Goal: Task Accomplishment & Management: Manage account settings

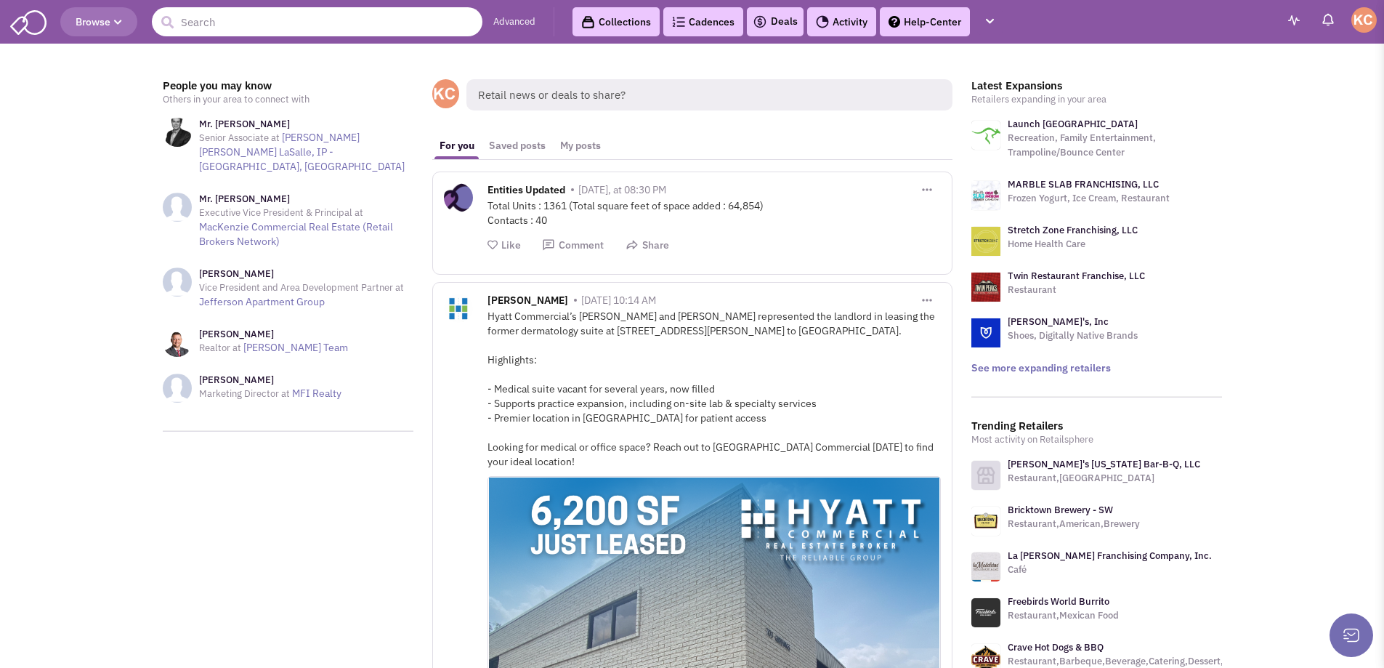
click at [281, 32] on input "text" at bounding box center [317, 21] width 331 height 29
click at [366, 9] on input "text" at bounding box center [317, 21] width 331 height 29
paste input "- GoodVets"
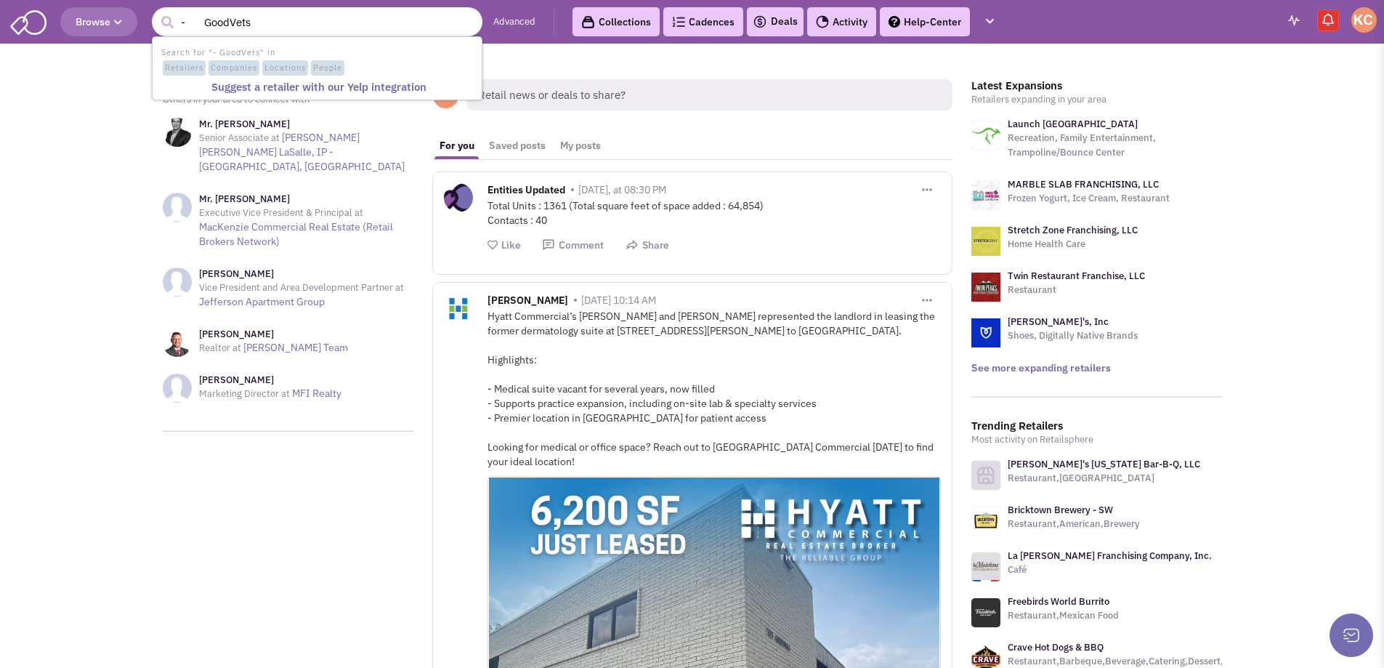
drag, startPoint x: 205, startPoint y: 23, endPoint x: 35, endPoint y: 28, distance: 170.0
click at [44, 28] on header "Browse 1 result is available, use up and down arrow keys to navigate. - GoodVet…" at bounding box center [692, 22] width 1384 height 44
type input "GoodVets"
click at [156, 12] on button "submit" at bounding box center [167, 23] width 22 height 22
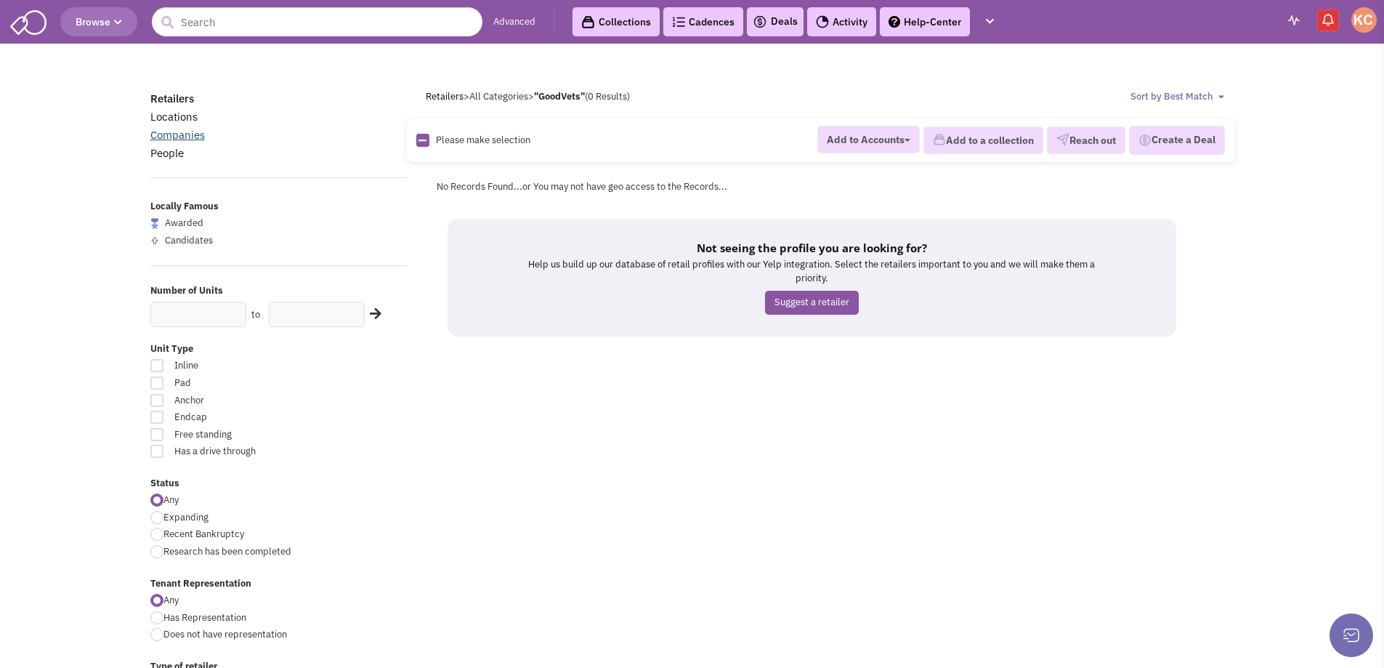
click at [169, 140] on link "Companies" at bounding box center [177, 135] width 54 height 14
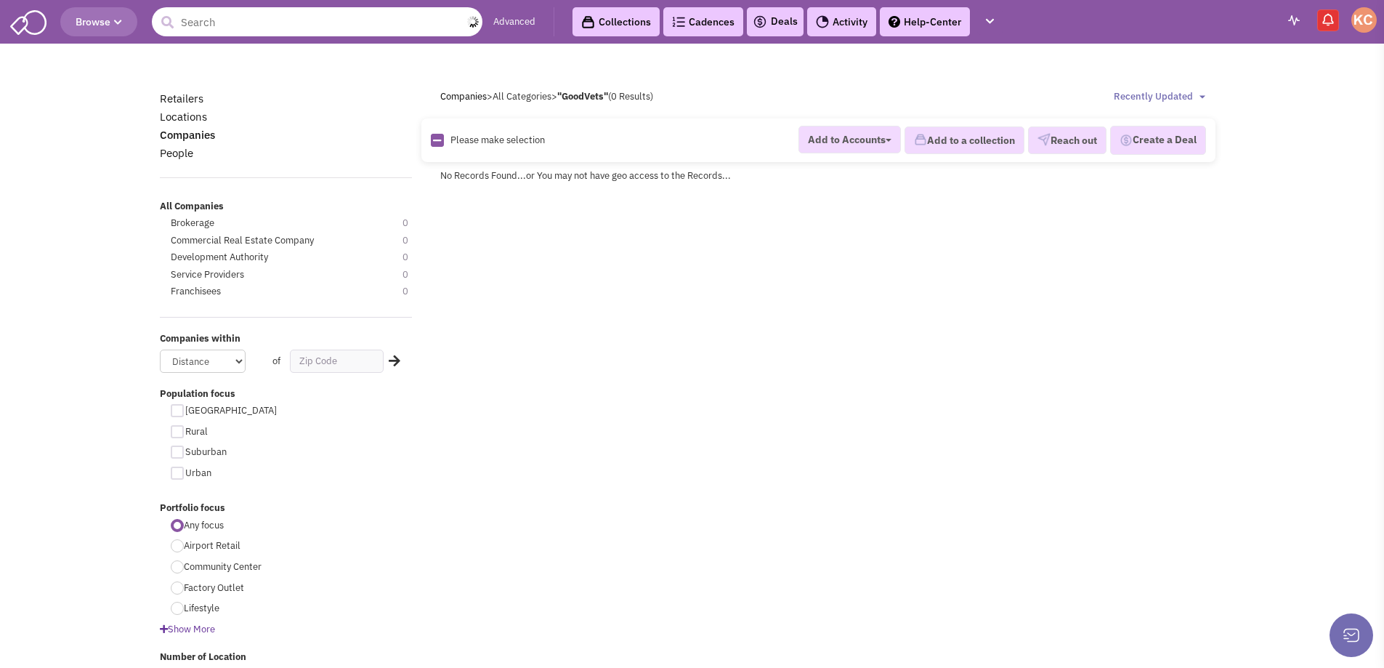
click at [273, 20] on input "text" at bounding box center [317, 21] width 331 height 29
click at [241, 23] on input "text" at bounding box center [317, 21] width 331 height 29
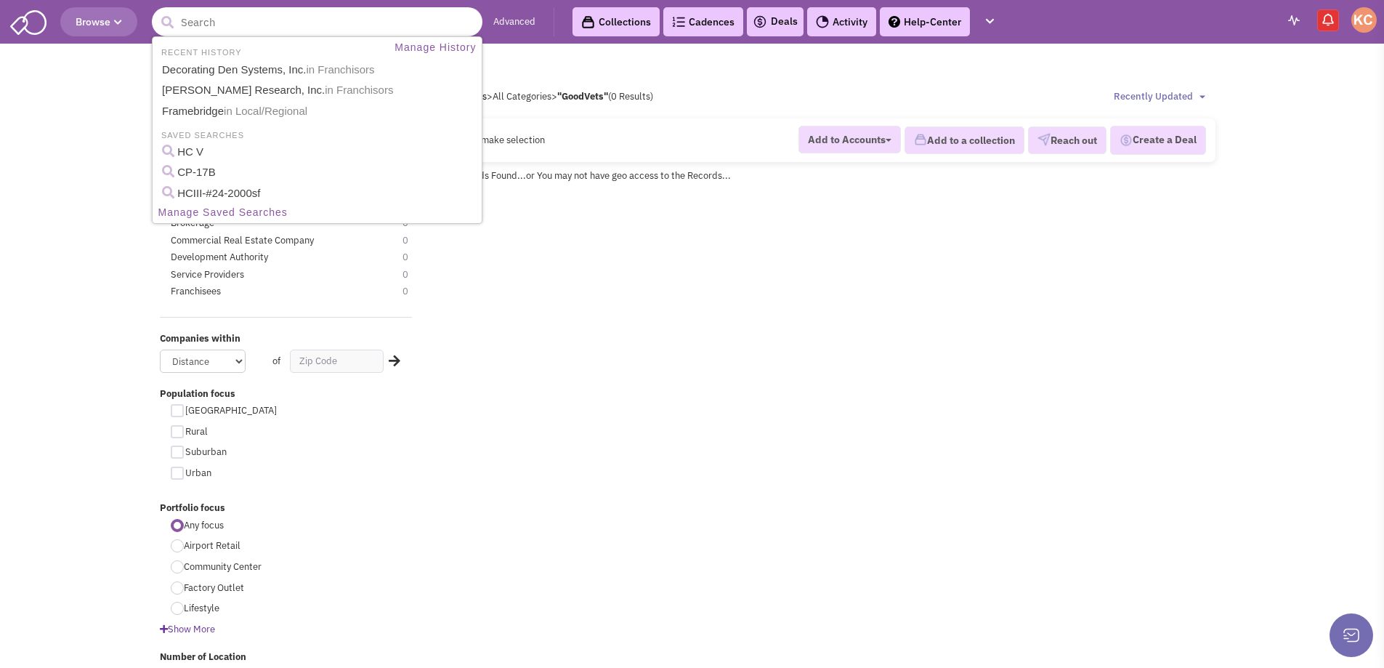
click at [241, 23] on input "text" at bounding box center [317, 21] width 331 height 29
paste input "- Small Door Veterinary"
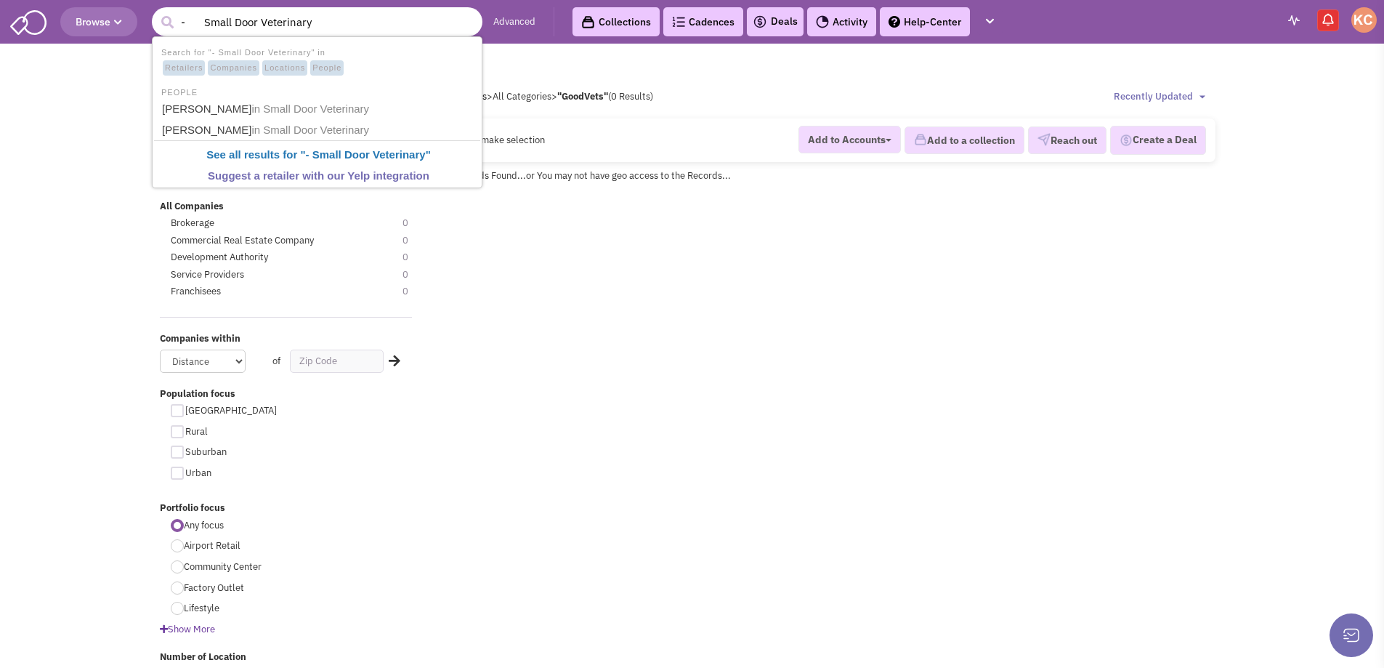
drag, startPoint x: 204, startPoint y: 21, endPoint x: -33, endPoint y: 31, distance: 237.0
click at [0, 31] on html "Browse 3 results are available, use up and down arrow keys to navigate. - Small…" at bounding box center [692, 411] width 1384 height 822
type input "Small Door Veterinary"
click at [156, 12] on button "submit" at bounding box center [167, 23] width 22 height 22
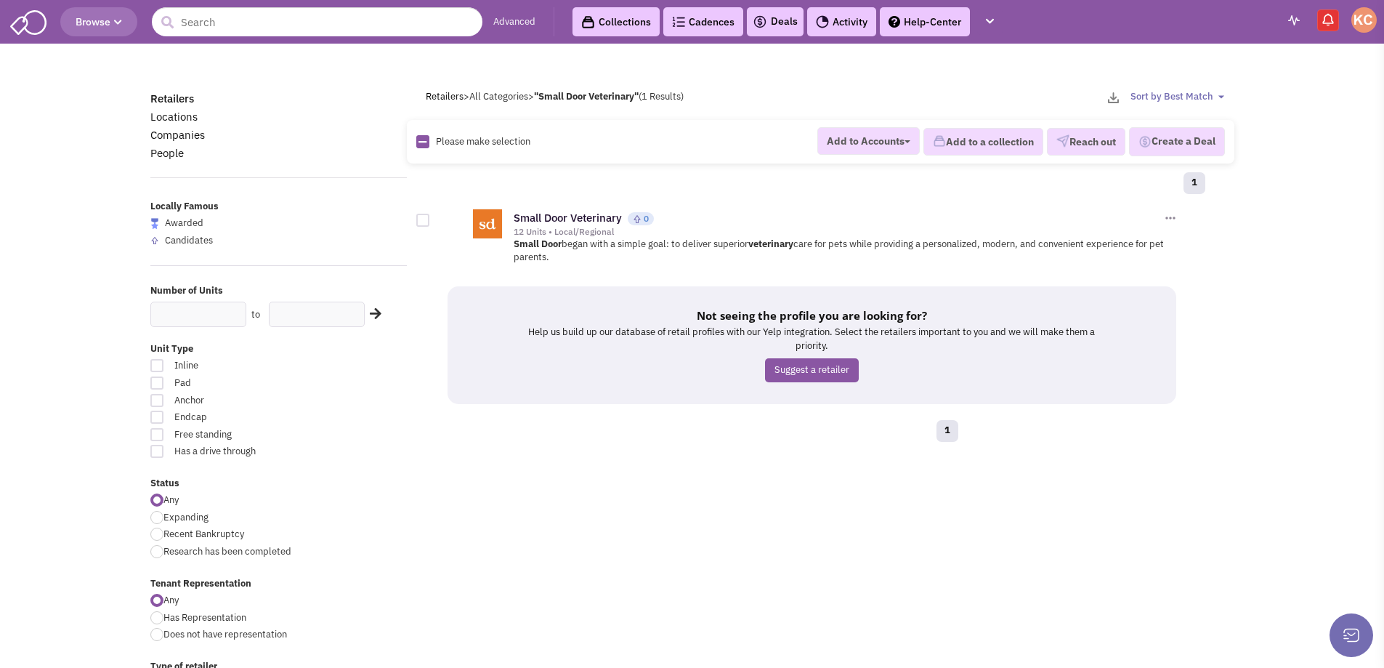
click at [556, 209] on div "Small Door Veterinary 0 12 Units • Local/Regional Add to Accounts Add to a Coll…" at bounding box center [846, 221] width 665 height 31
click at [551, 224] on link "Small Door Veterinary" at bounding box center [568, 218] width 108 height 14
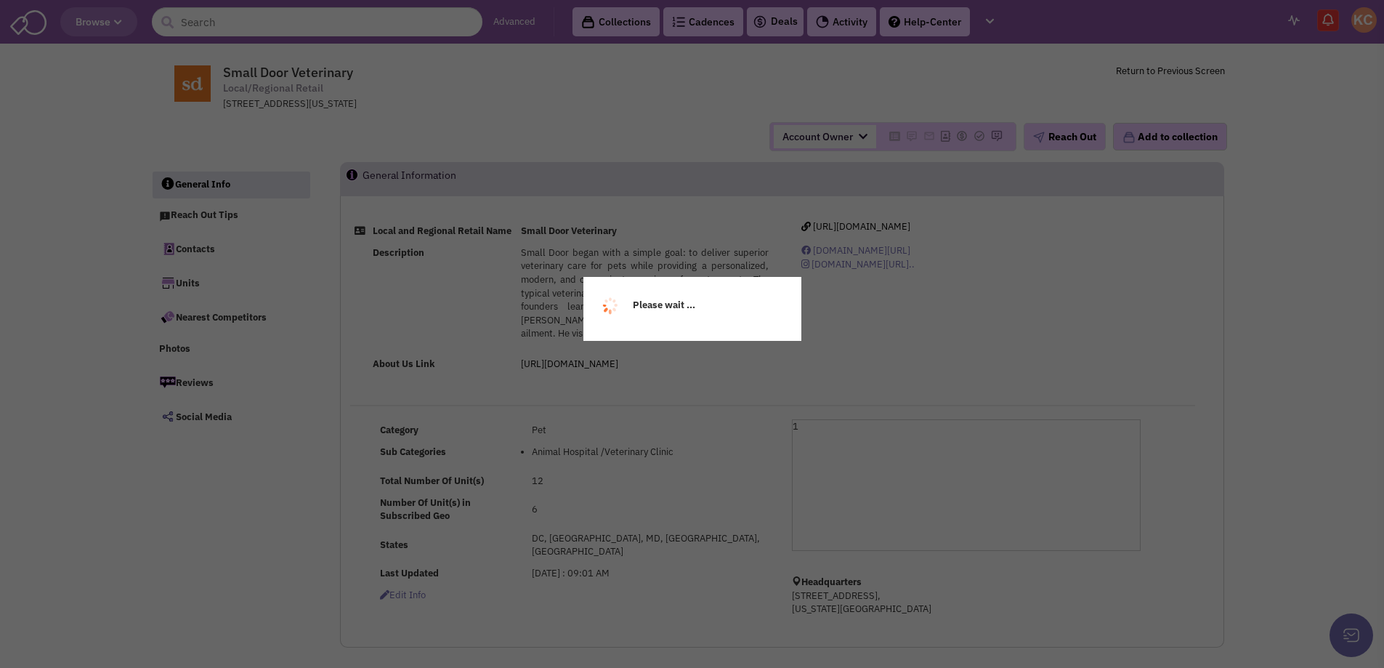
select select
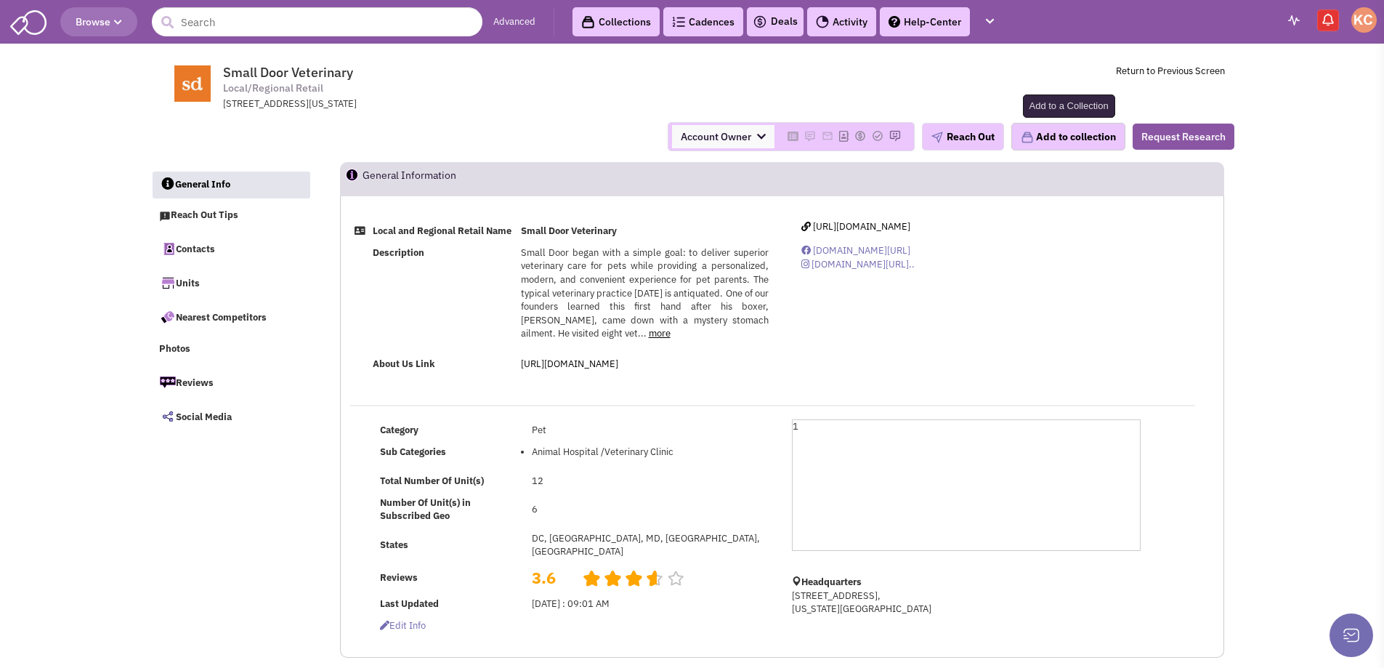
click at [1073, 134] on button "Add to collection" at bounding box center [1068, 137] width 114 height 28
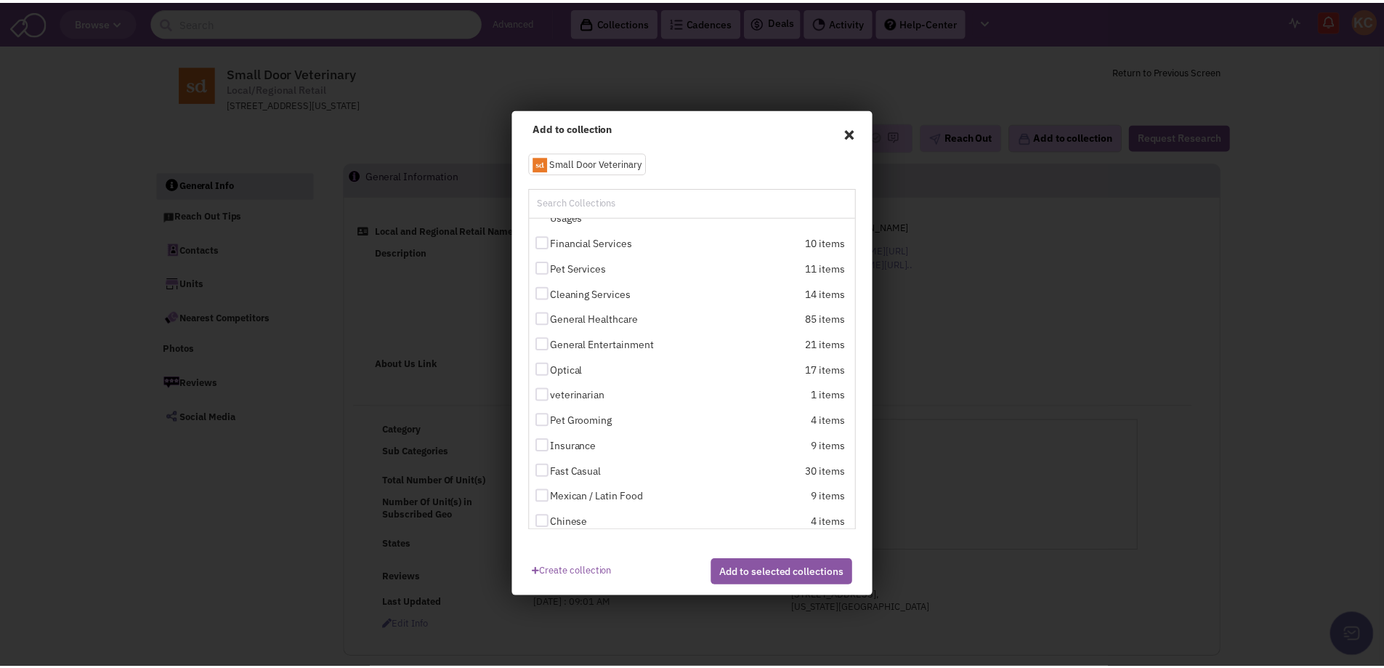
scroll to position [527, 0]
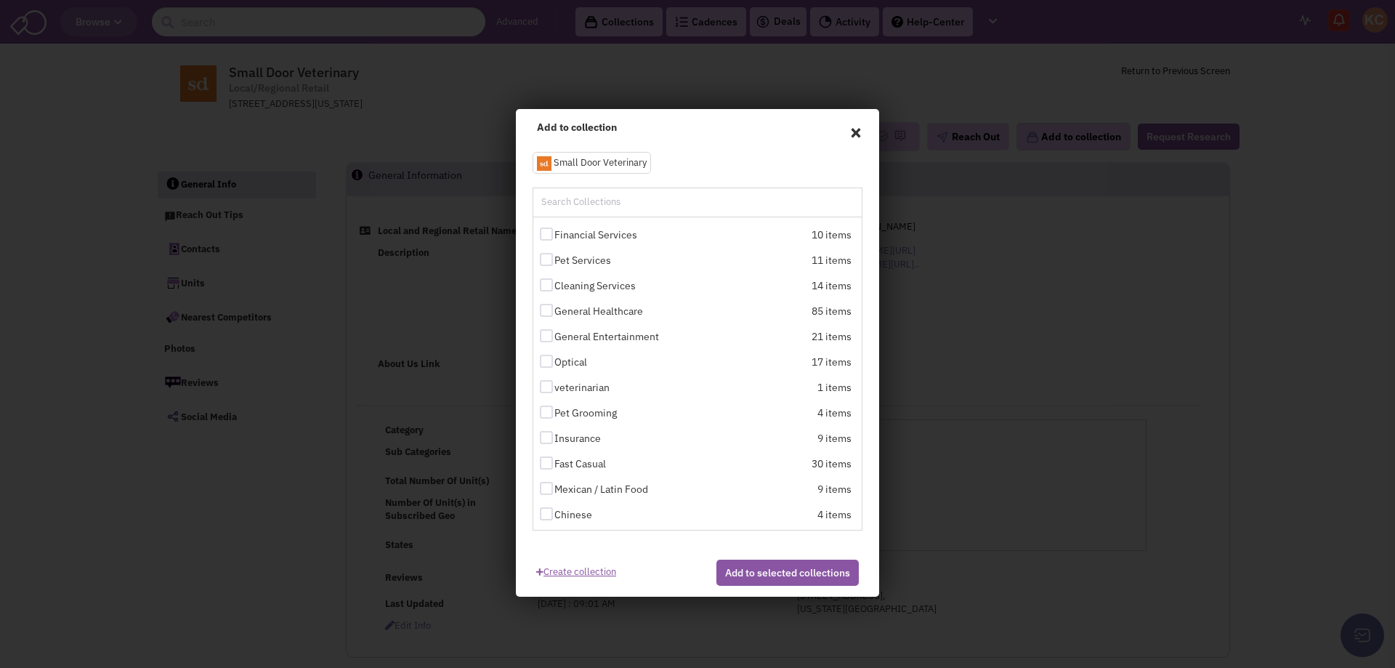
click at [591, 573] on link "Create collection" at bounding box center [576, 569] width 80 height 20
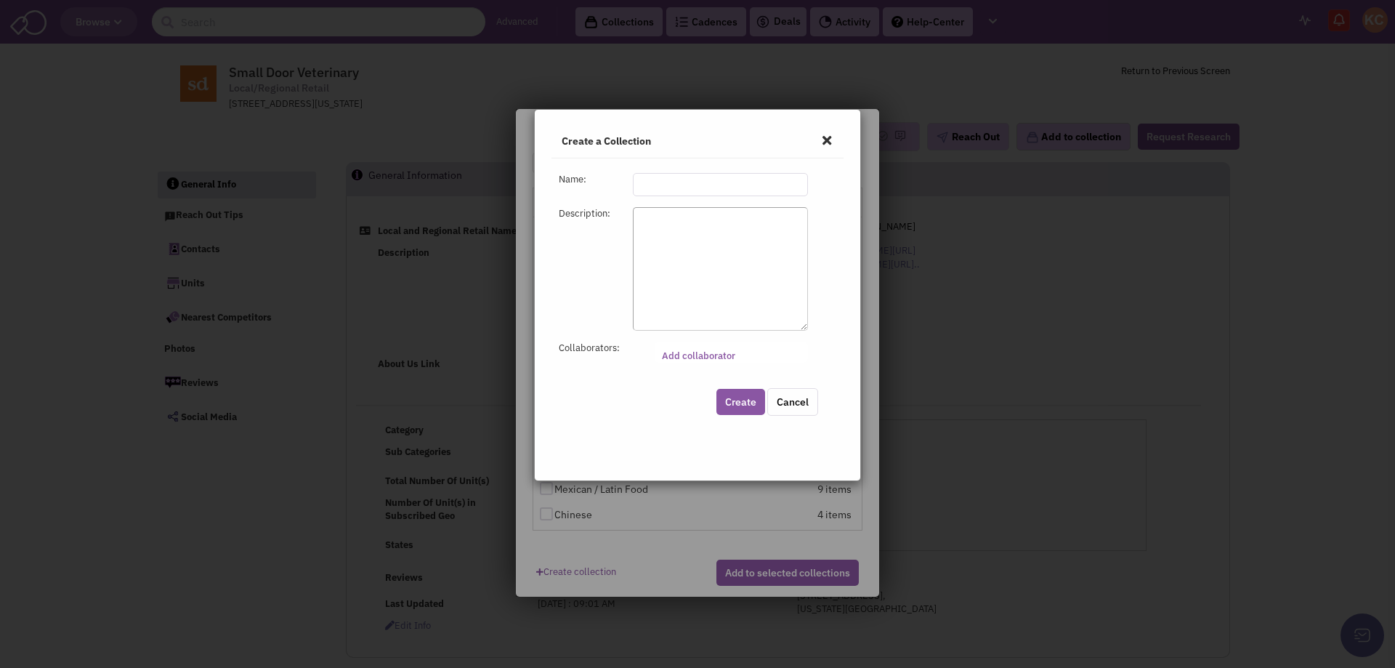
click at [657, 198] on div "Name: Description: Collaborators: Add collaborator" at bounding box center [697, 273] width 277 height 200
click at [657, 187] on input "text" at bounding box center [720, 184] width 175 height 23
type input "Veterinarians [DATE]"
click at [749, 406] on button "Create" at bounding box center [740, 402] width 49 height 26
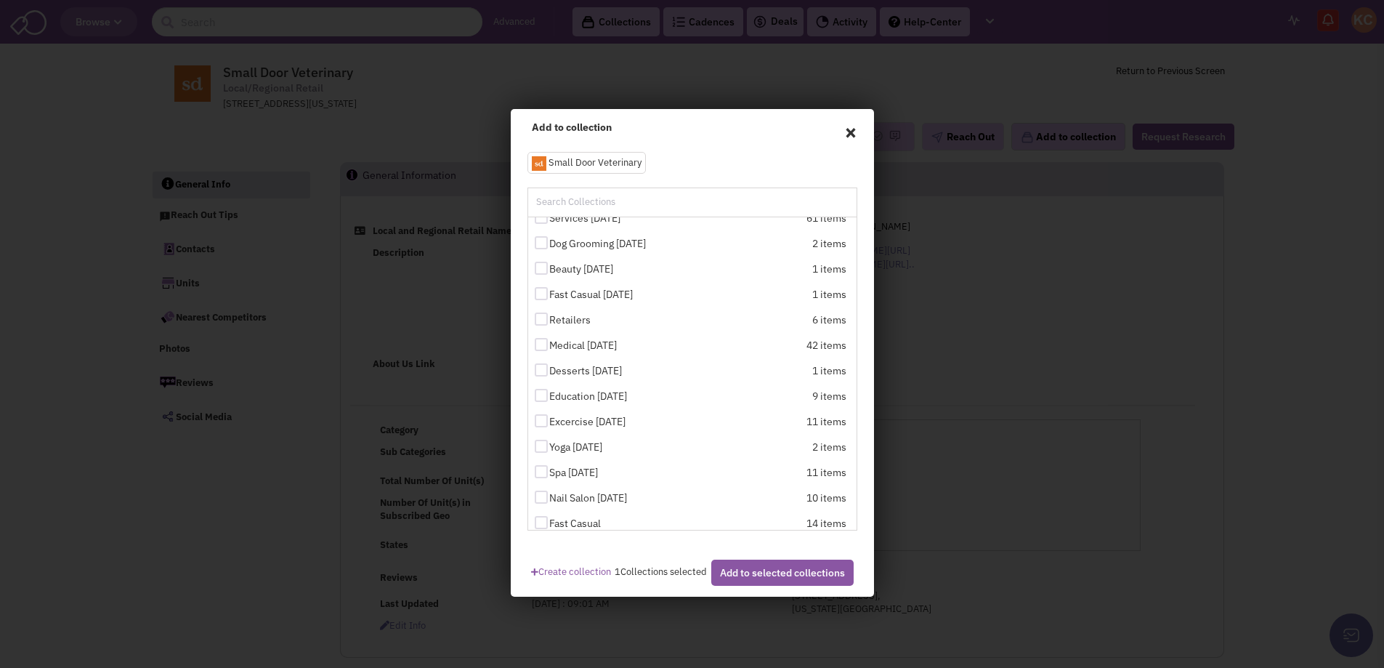
scroll to position [2188, 0]
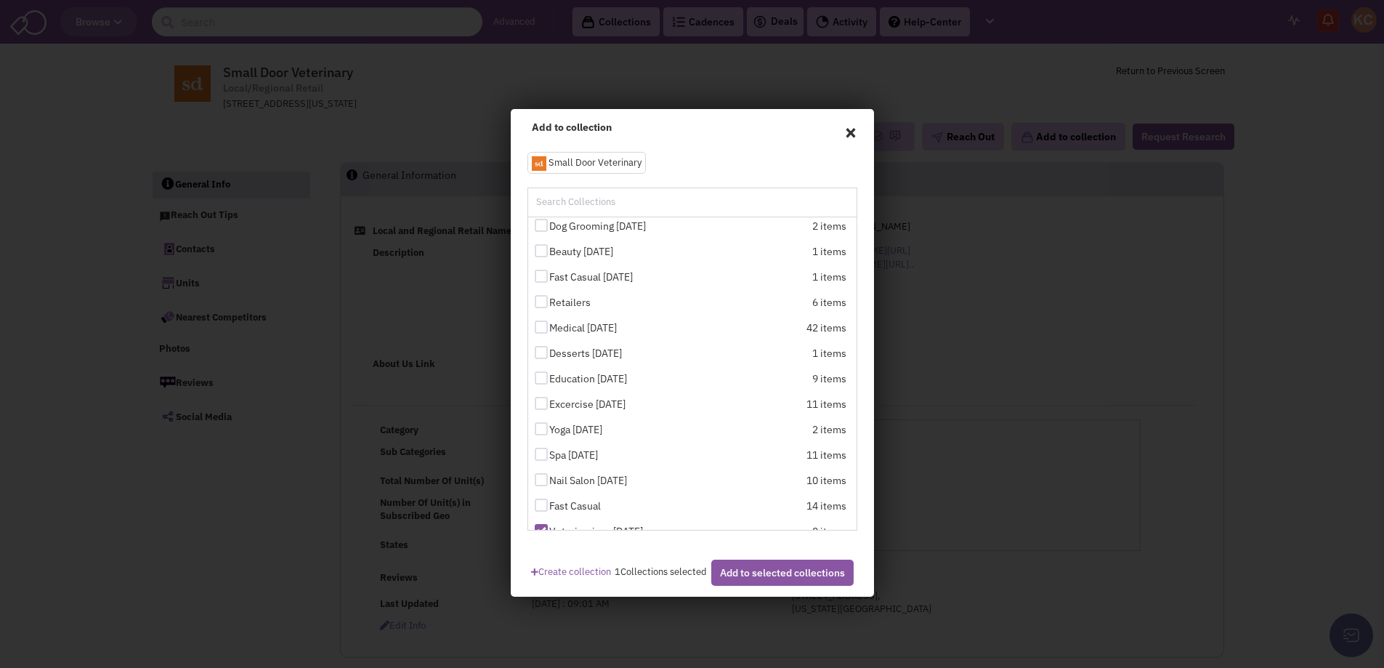
click at [771, 584] on button "Add to selected collections" at bounding box center [782, 572] width 142 height 26
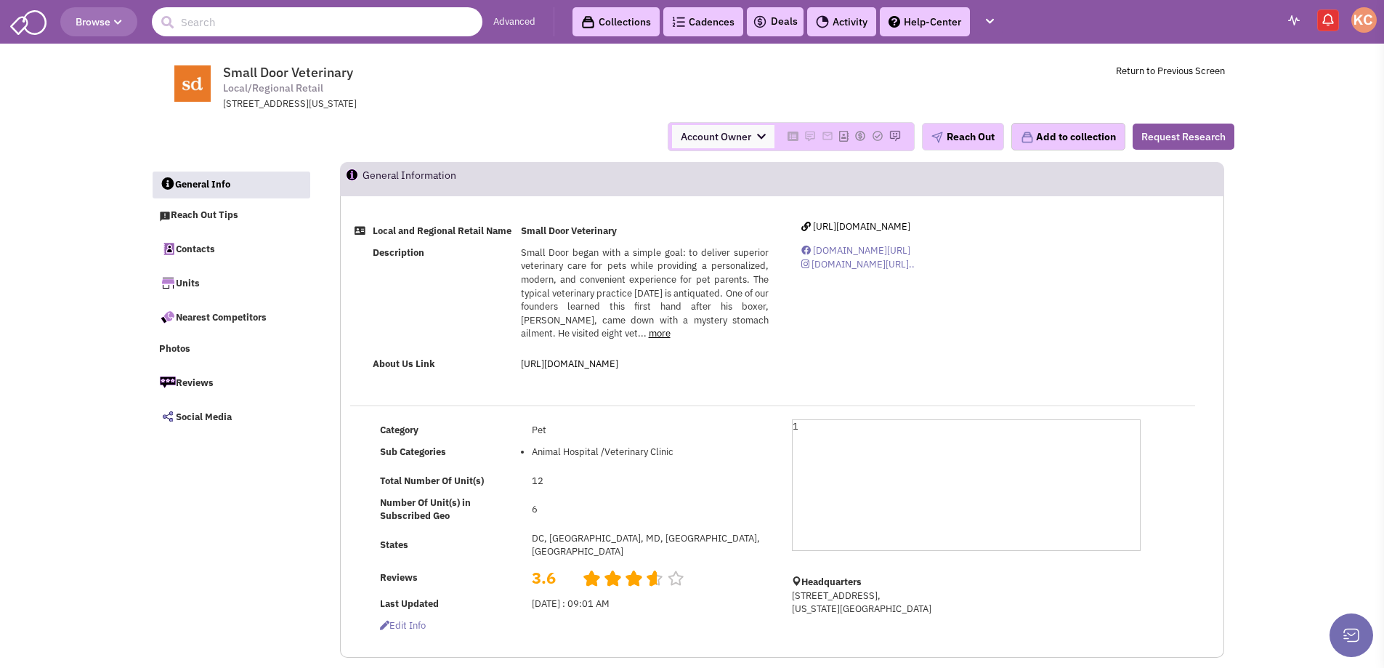
click at [234, 27] on input "text" at bounding box center [317, 21] width 331 height 29
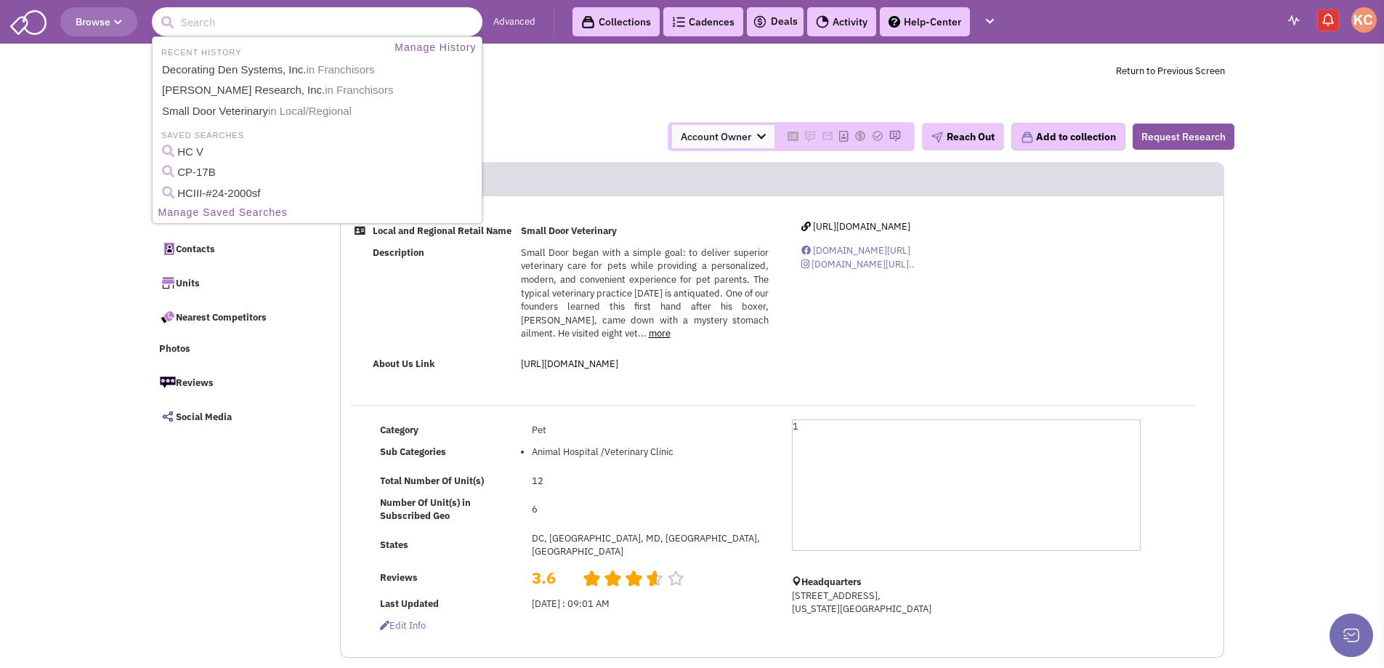
paste input "- Heart + Paw"
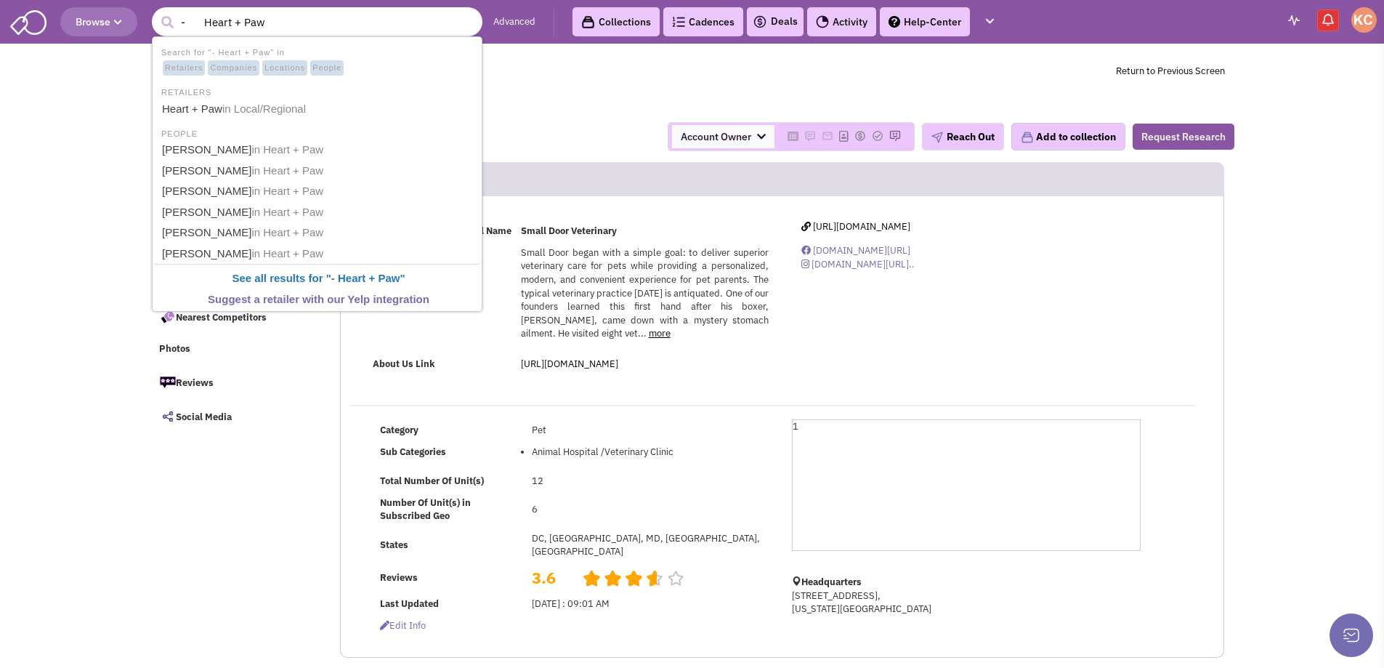
click at [198, 22] on input "- Heart + Paw" at bounding box center [317, 21] width 331 height 29
drag, startPoint x: 200, startPoint y: 22, endPoint x: 57, endPoint y: 29, distance: 143.3
click at [61, 28] on header "Browse 8 results are available, use up and down arrow keys to navigate. - Heart…" at bounding box center [692, 22] width 1384 height 44
type input "Heart + Paw"
click at [241, 118] on link "Heart + Paw in Local/Regional" at bounding box center [319, 110] width 322 height 20
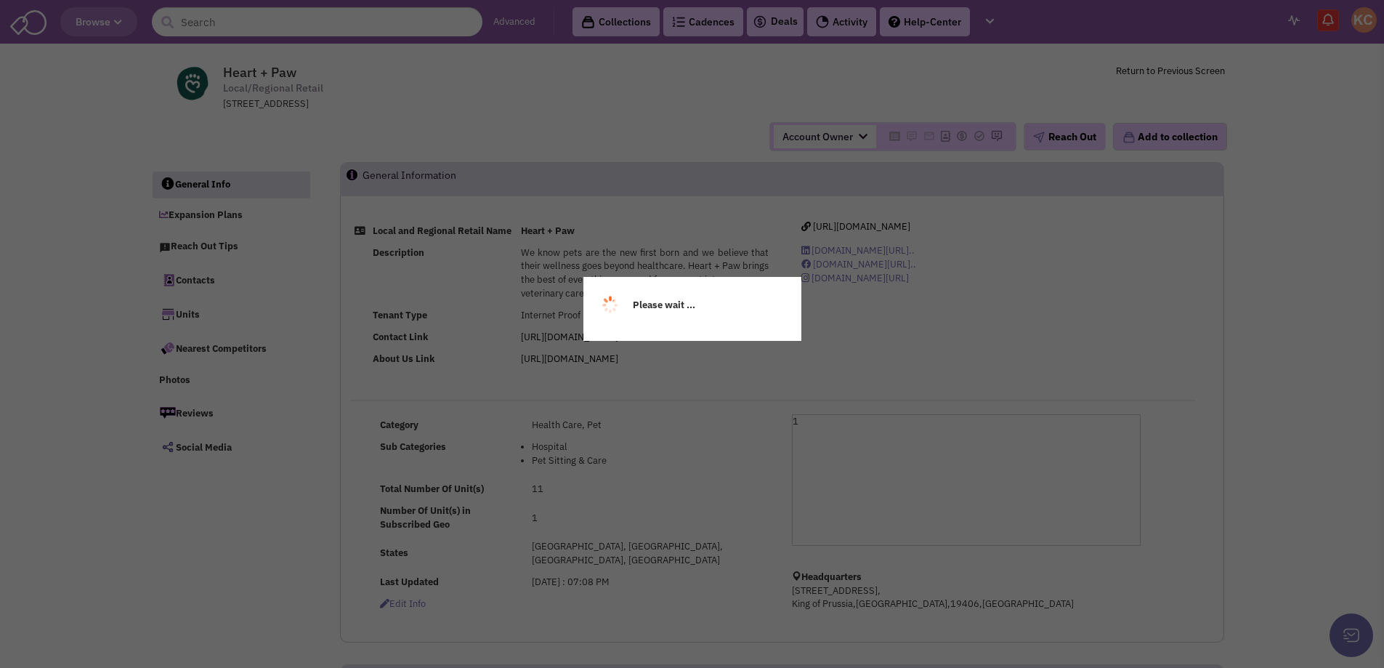
select select
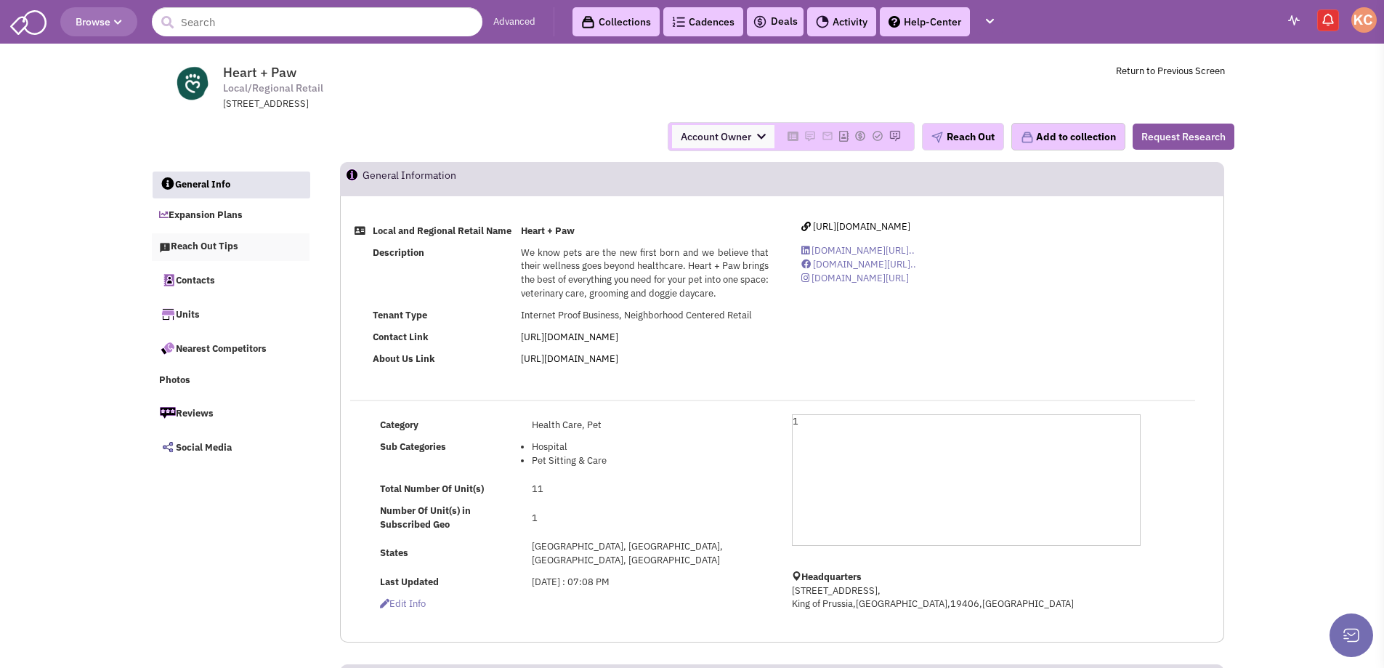
select select
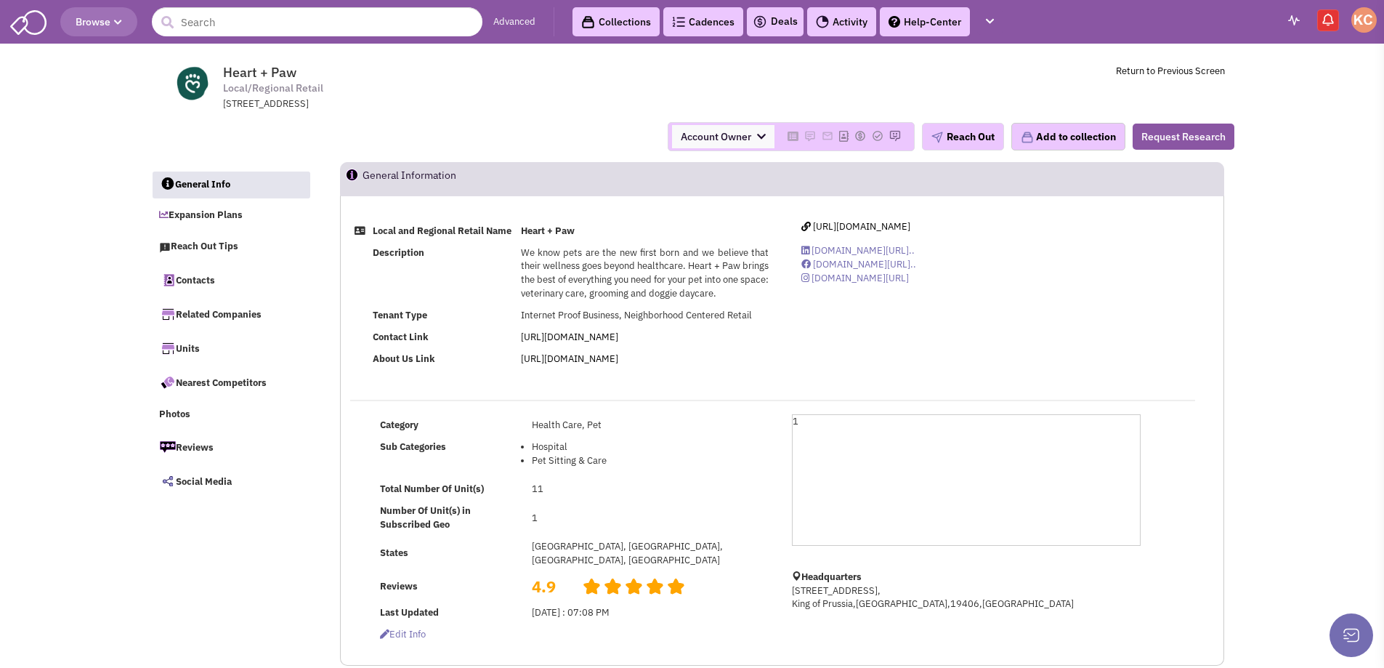
click at [1085, 157] on div "Account Owner Account Owner Cindy Park Kayla Carter Michael McGregor Mitch Prav…" at bounding box center [692, 136] width 1103 height 51
click at [1077, 142] on button "Add to collection" at bounding box center [1068, 137] width 114 height 28
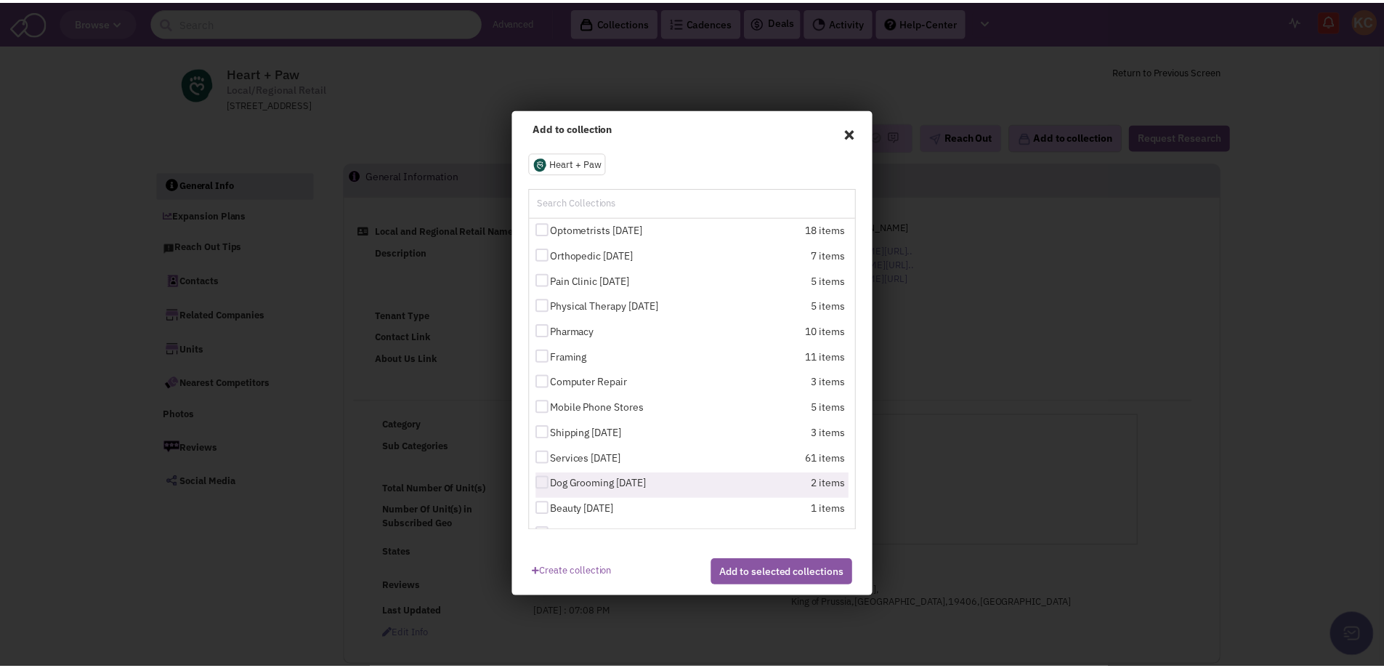
scroll to position [2188, 0]
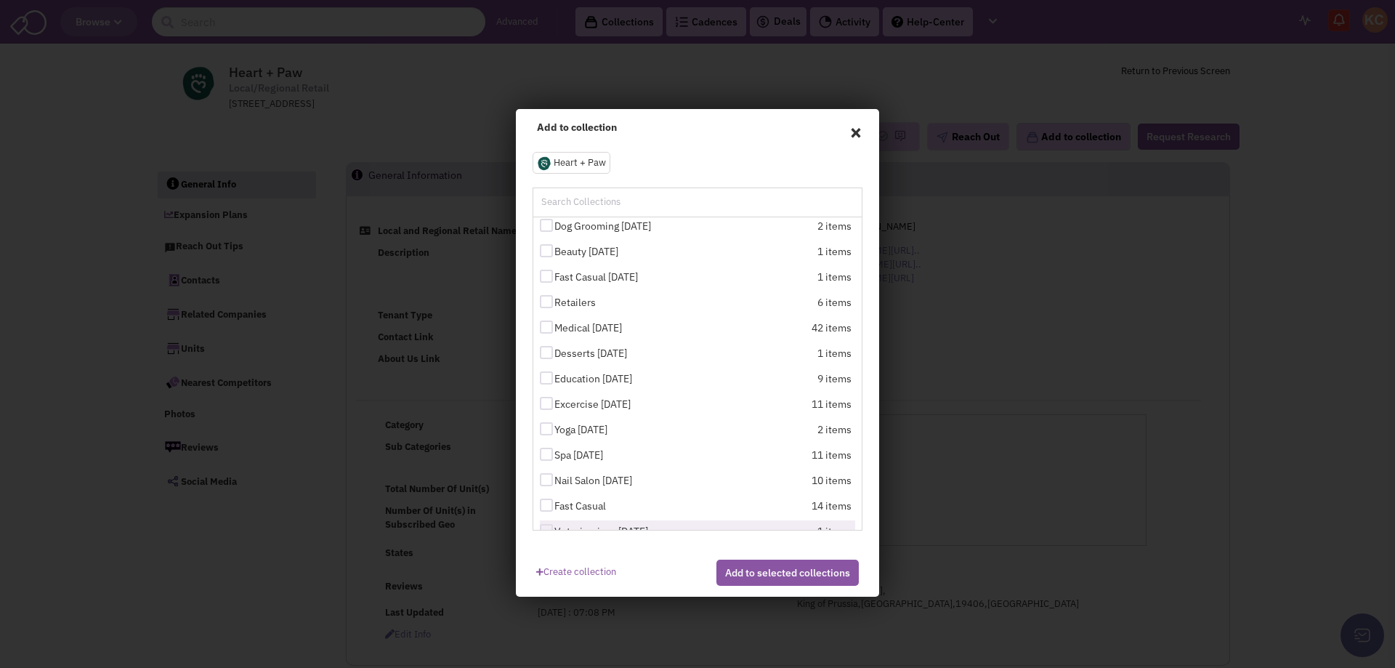
click at [623, 524] on label "Veterinarians 9.3.25" at bounding box center [620, 531] width 160 height 15
click at [564, 527] on input "Veterinarians 9.3.25" at bounding box center [558, 531] width 9 height 9
checkbox input "true"
click at [801, 580] on button "Add to selected collections" at bounding box center [787, 572] width 142 height 26
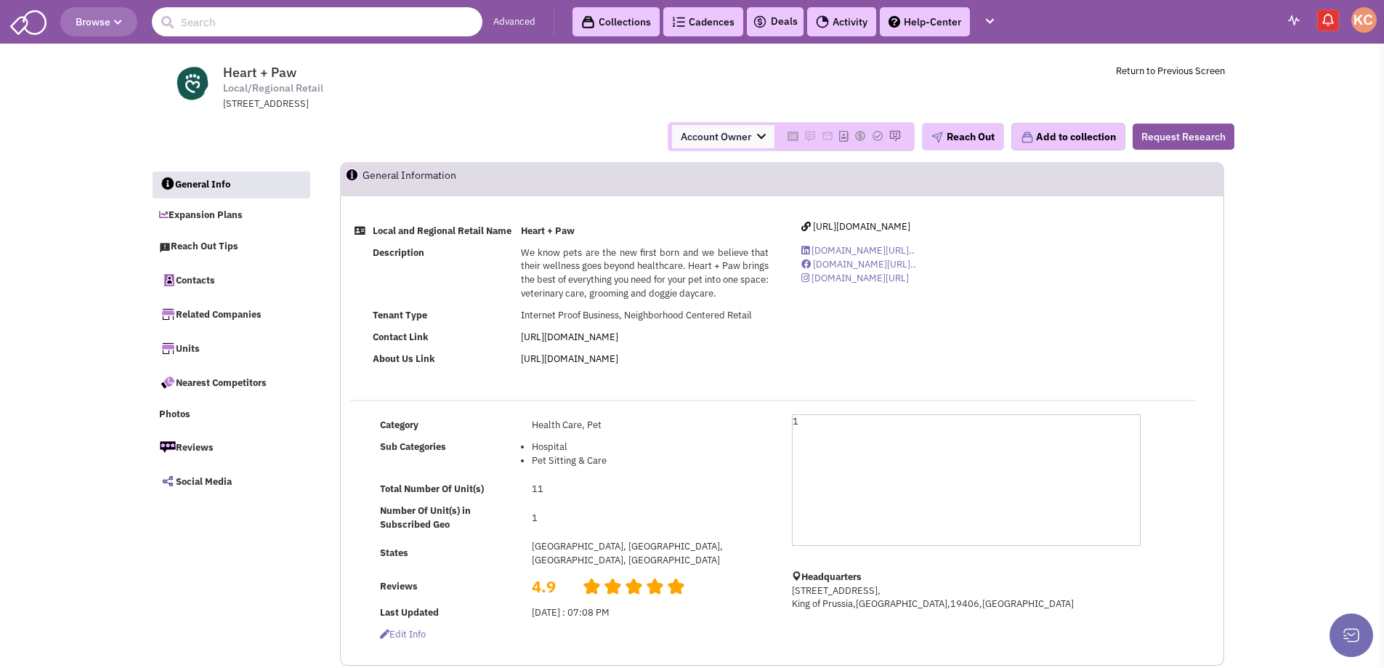
click at [243, 23] on input "text" at bounding box center [317, 21] width 331 height 29
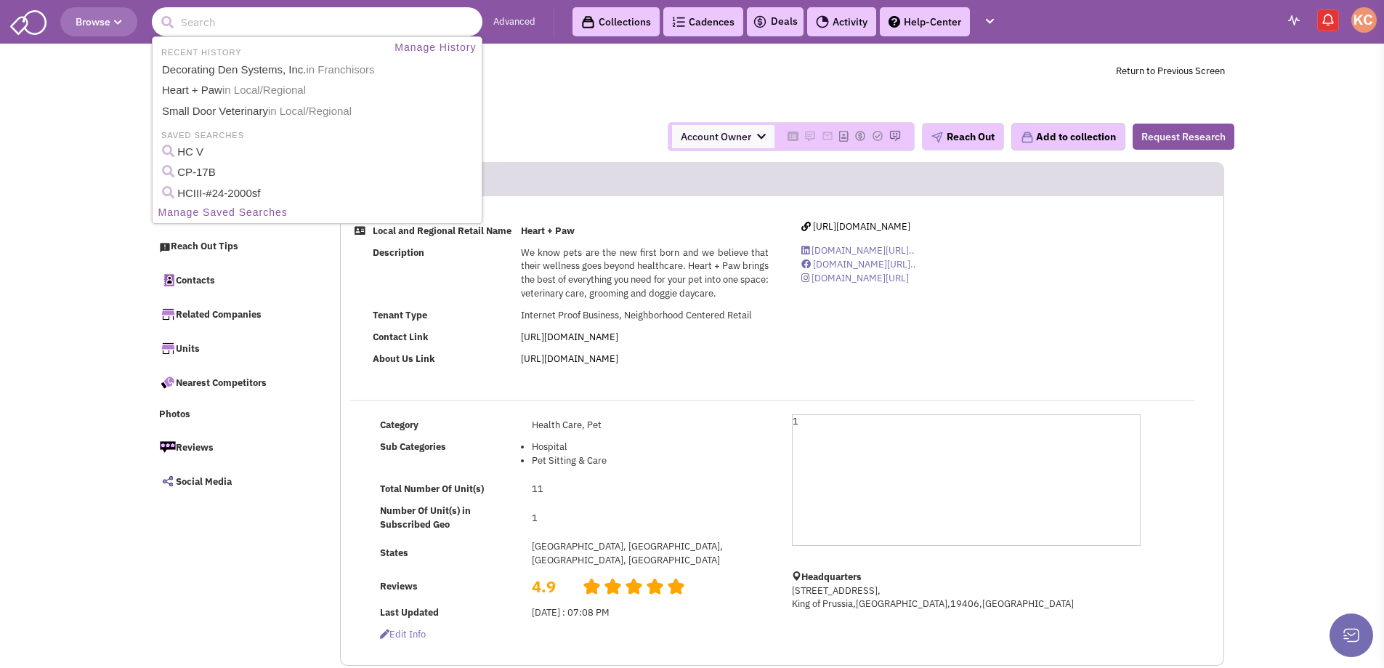
paste input "- PetMedic"
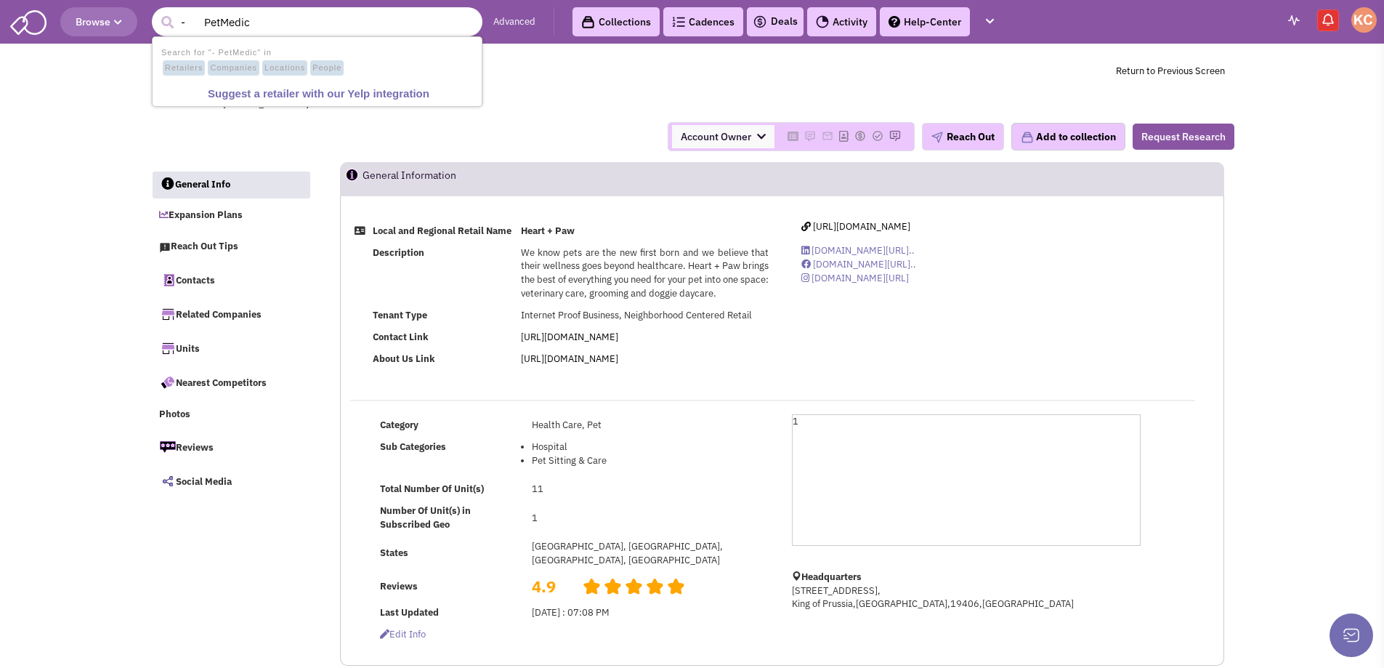
drag, startPoint x: 201, startPoint y: 19, endPoint x: -1, endPoint y: 33, distance: 202.5
type input "PetMedic"
click at [156, 12] on button "submit" at bounding box center [167, 23] width 22 height 22
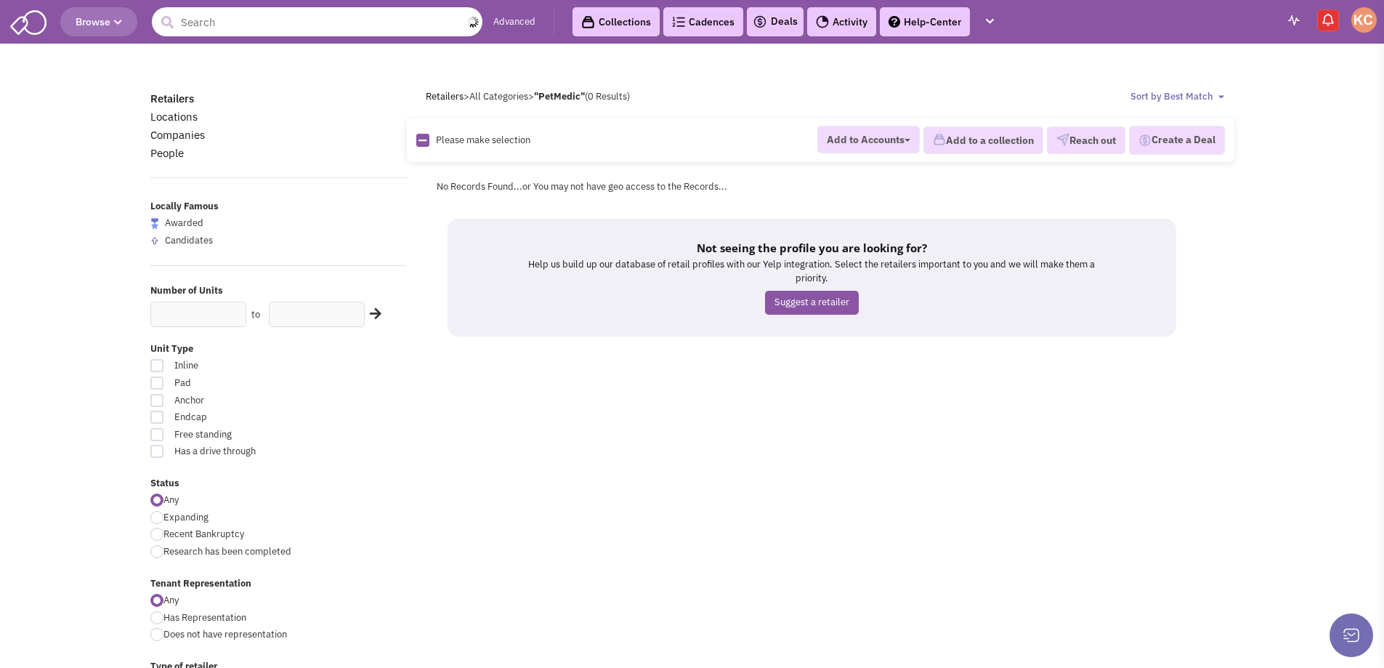
click at [259, 16] on input "text" at bounding box center [317, 21] width 331 height 29
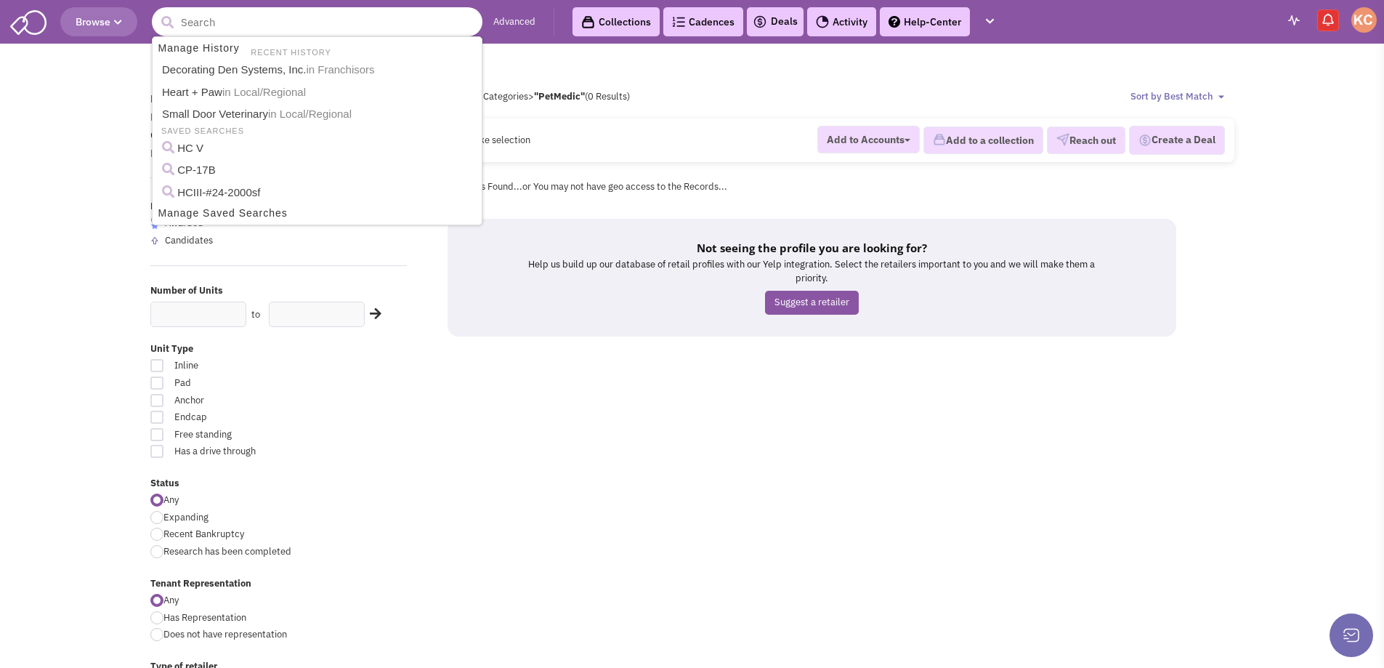
paste input "- UrgentVet"
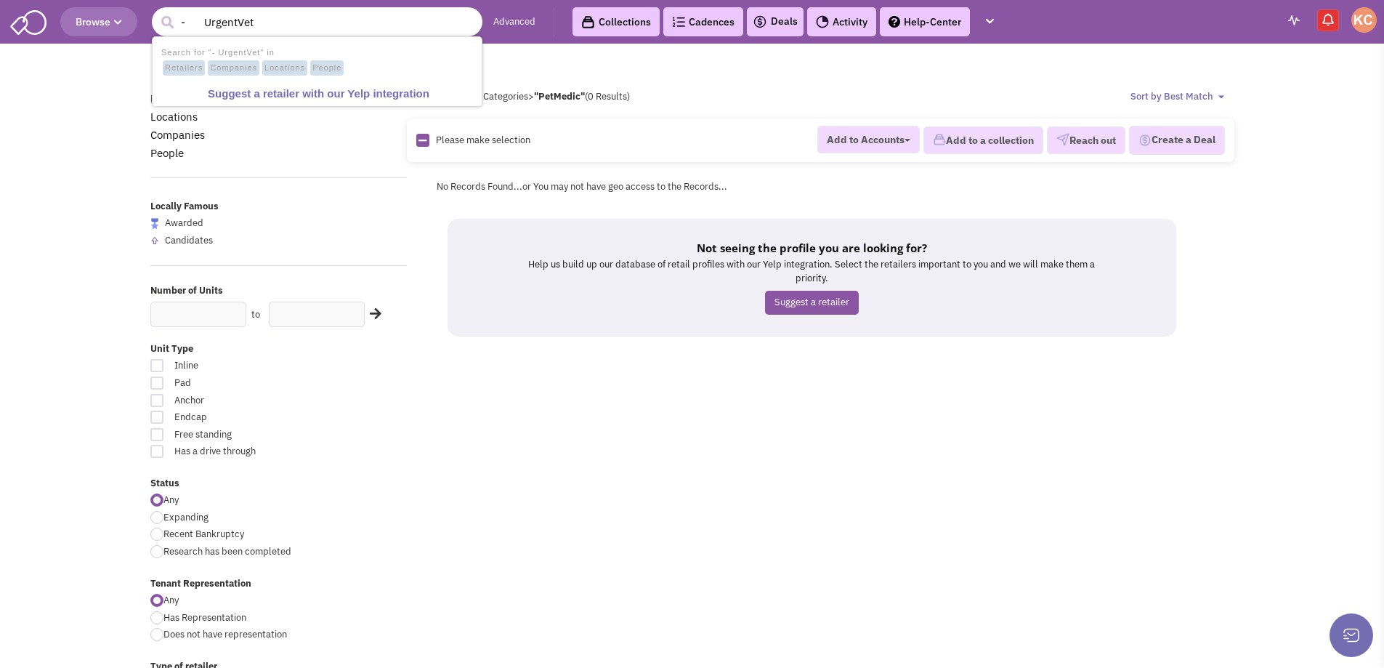
drag, startPoint x: 201, startPoint y: 21, endPoint x: 6, endPoint y: 18, distance: 195.4
click at [6, 18] on header "Browse 1 result is available, use up and down arrow keys to navigate. - UrgentV…" at bounding box center [692, 22] width 1384 height 44
type input "UrgentVet"
click at [156, 12] on button "submit" at bounding box center [167, 23] width 22 height 22
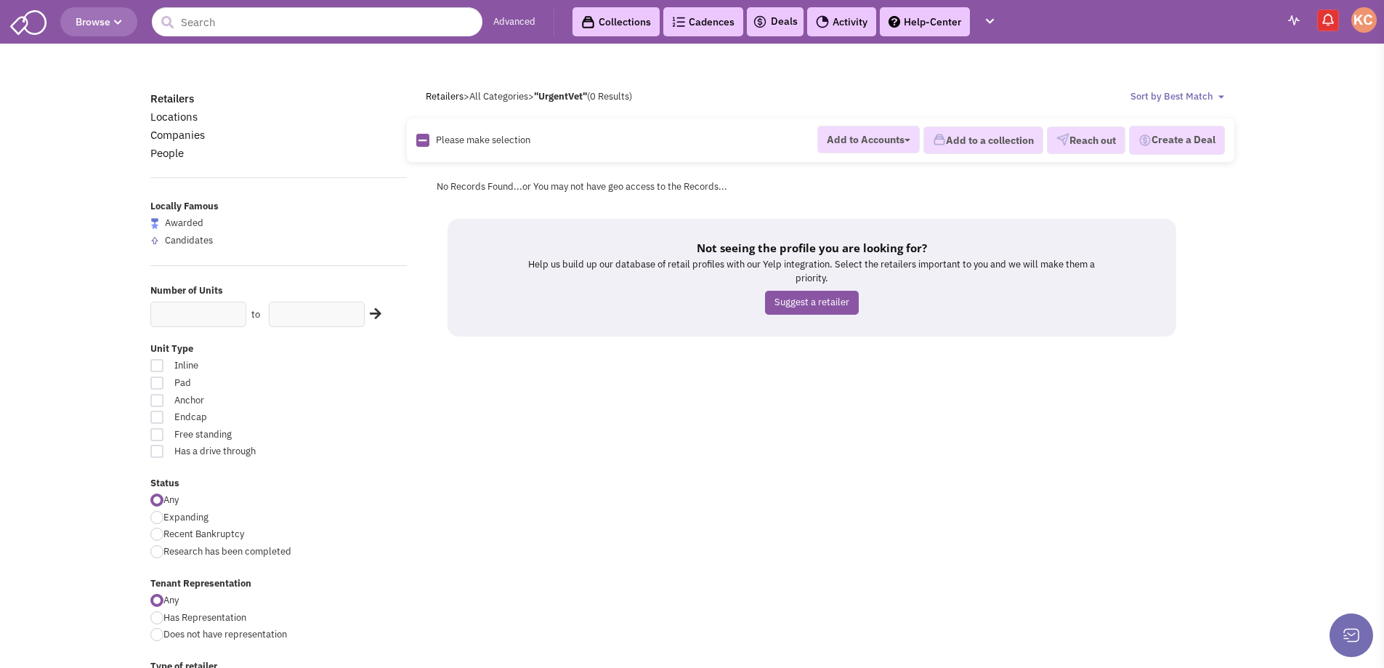
click at [598, 20] on link "Collections" at bounding box center [615, 21] width 87 height 29
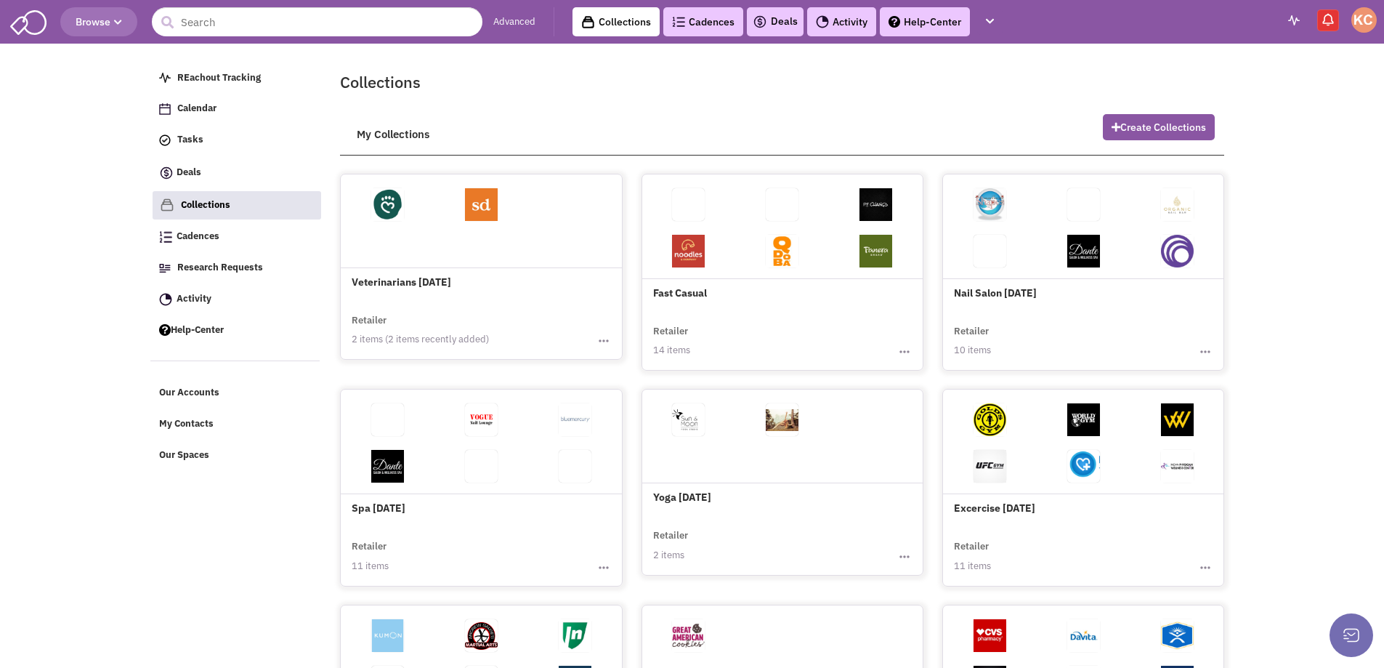
click at [601, 339] on img "button" at bounding box center [603, 340] width 15 height 15
click at [577, 378] on link "Export Collection" at bounding box center [552, 385] width 115 height 21
click at [383, 203] on img at bounding box center [387, 204] width 33 height 33
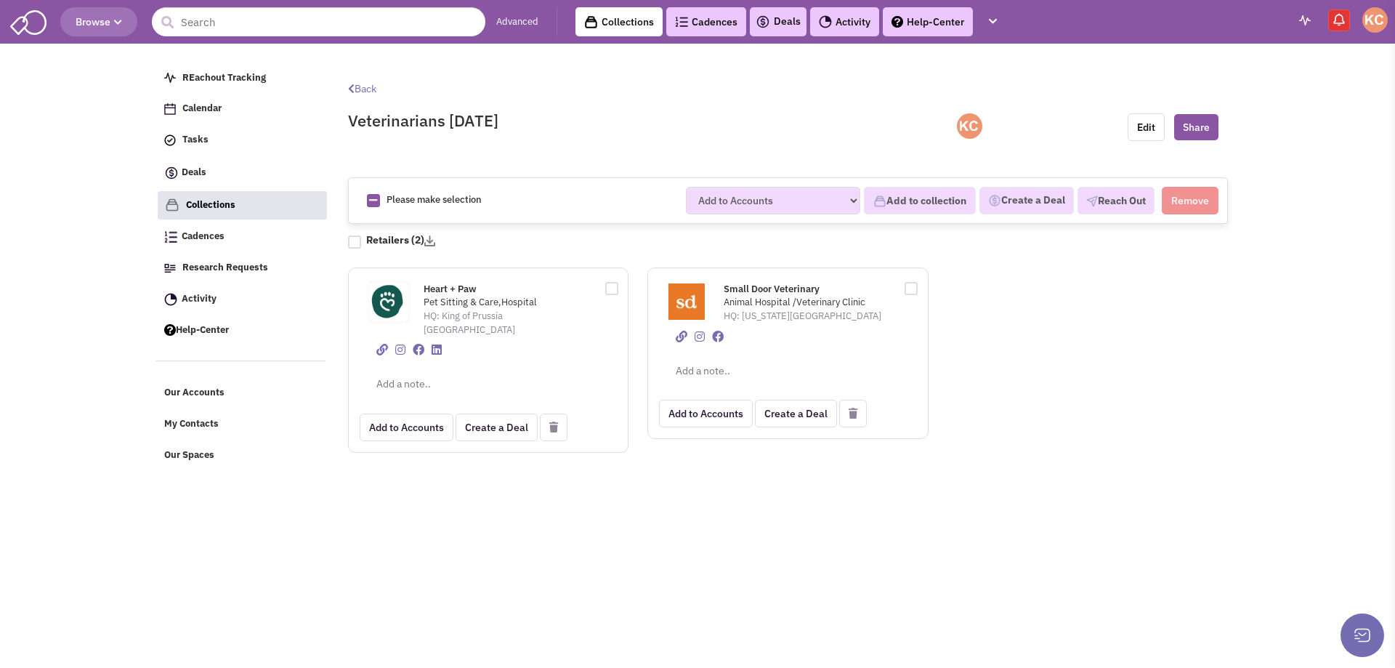
click at [767, 290] on span "Small Door Veterinary" at bounding box center [772, 289] width 96 height 12
click at [387, 309] on img at bounding box center [387, 301] width 36 height 36
click at [441, 289] on span "Heart + Paw" at bounding box center [450, 289] width 53 height 12
drag, startPoint x: 442, startPoint y: 121, endPoint x: 341, endPoint y: 121, distance: 101.0
click at [341, 121] on div "Veterinarians 9.3.25" at bounding box center [638, 116] width 599 height 43
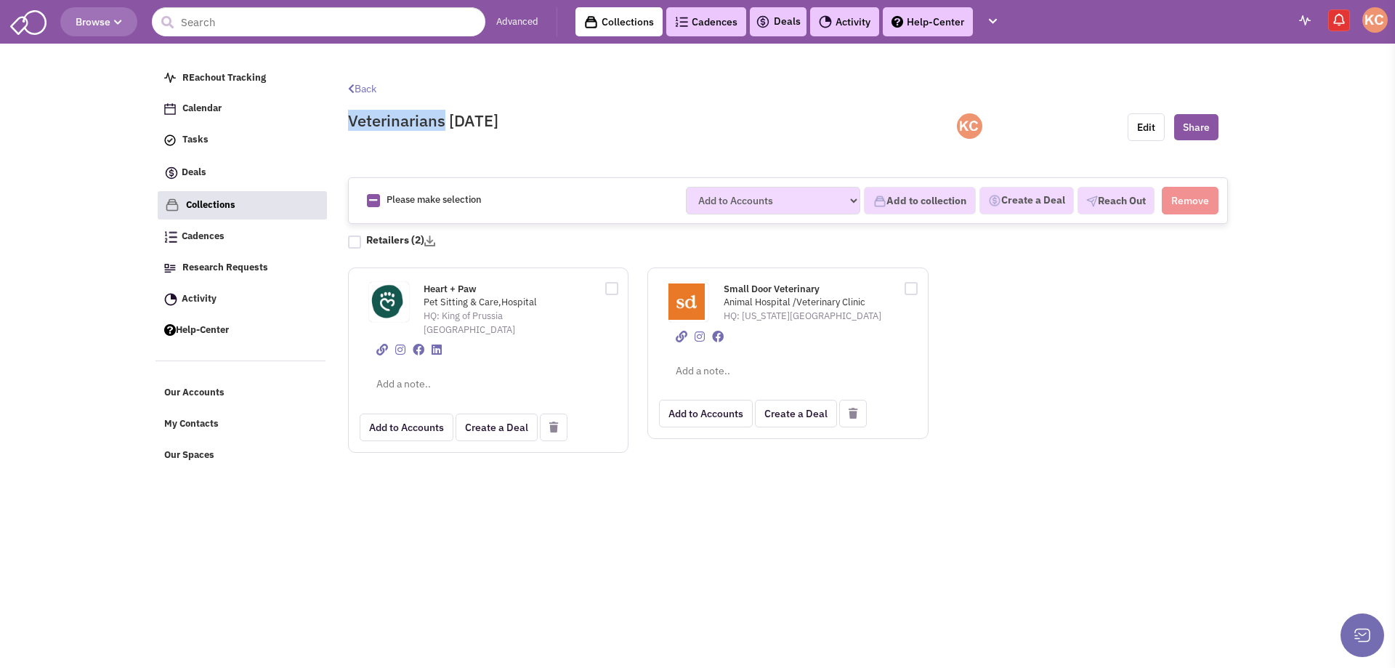
copy h2 "Veterinarians"
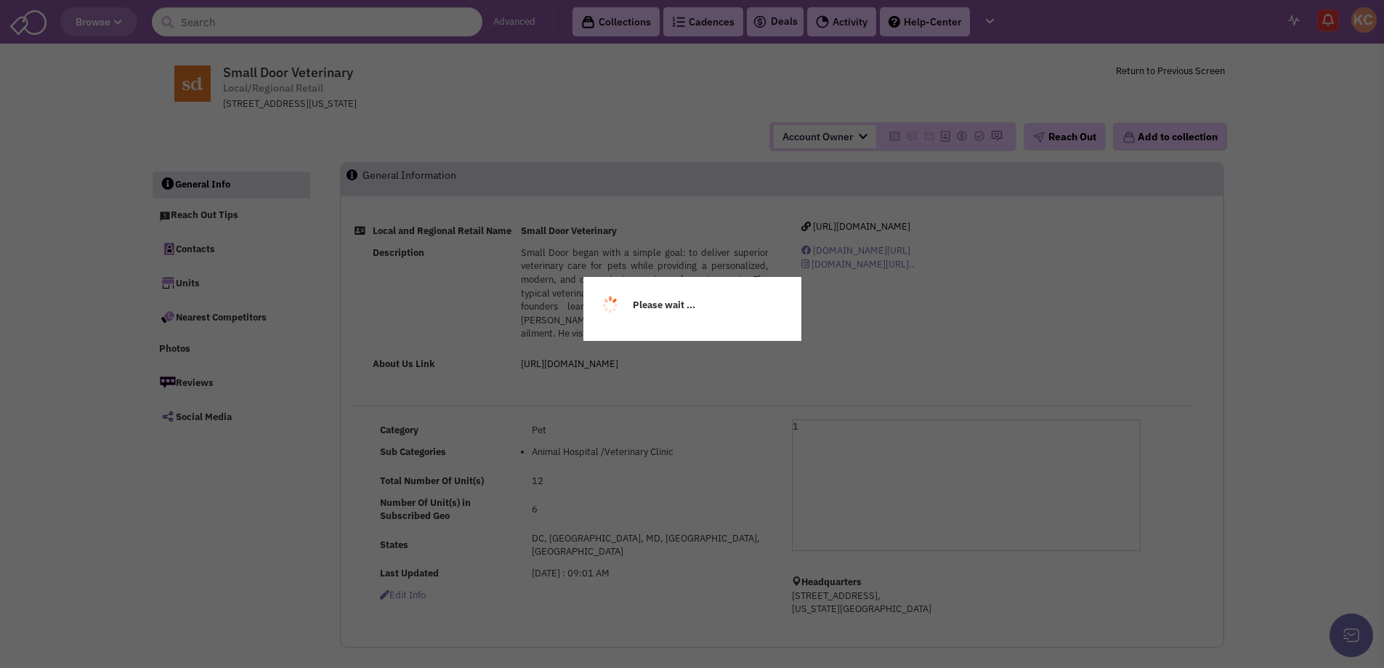
select select
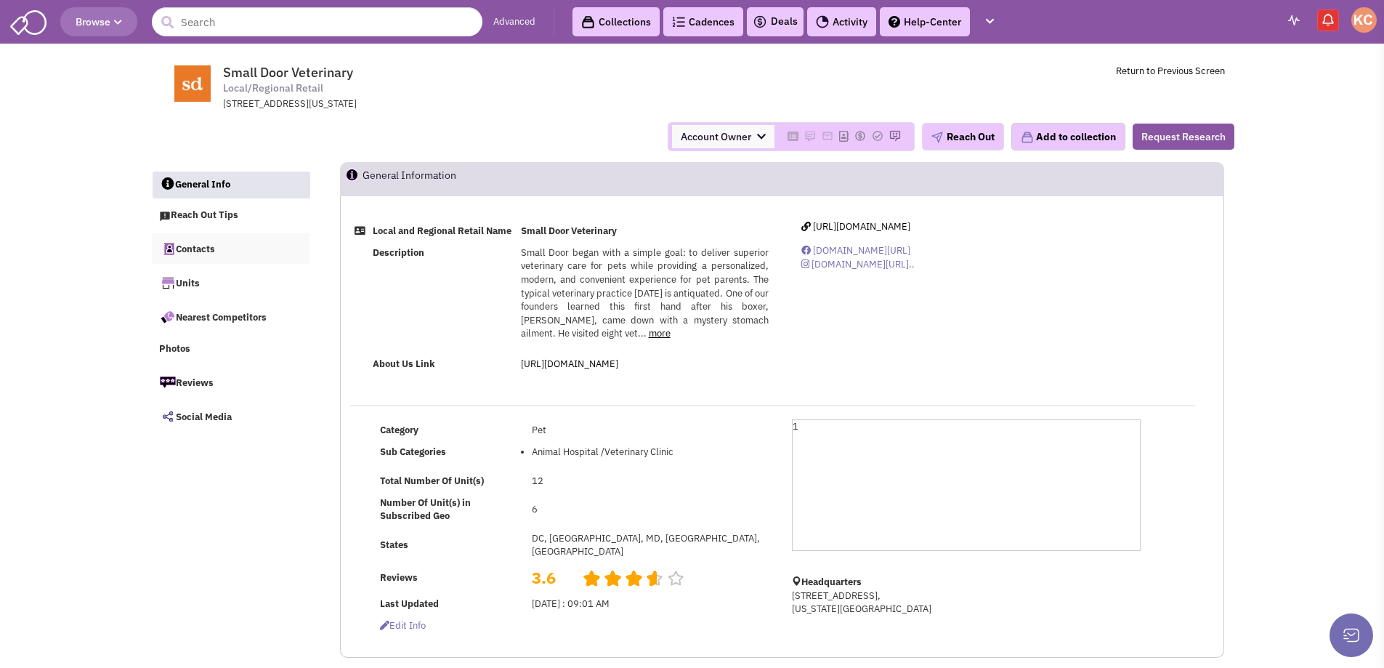
click at [194, 251] on link "Contacts" at bounding box center [231, 248] width 158 height 31
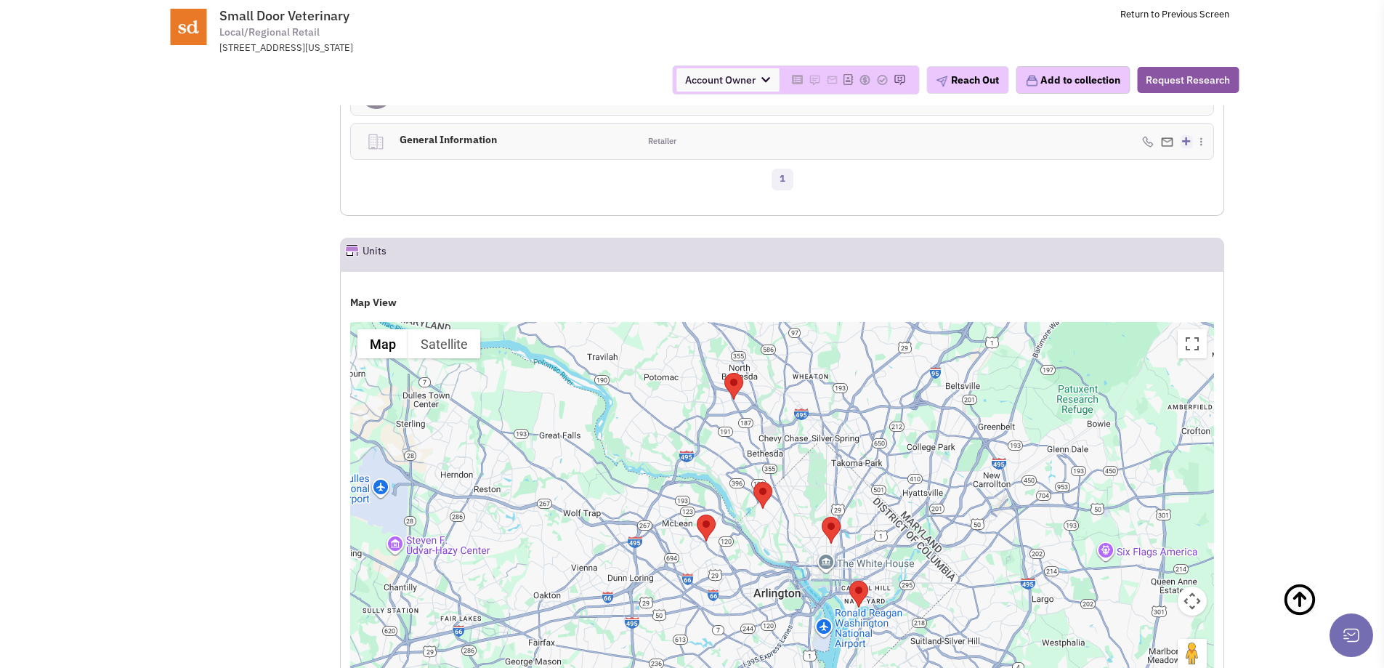
scroll to position [921, 0]
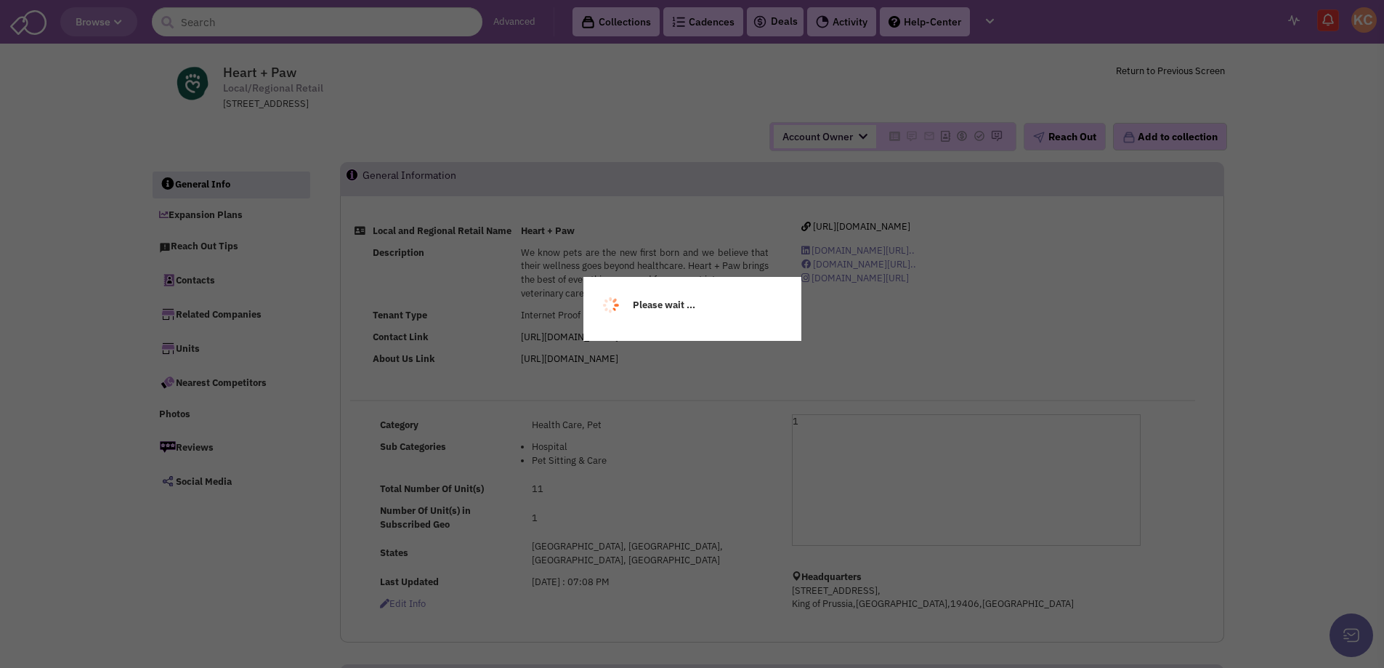
select select
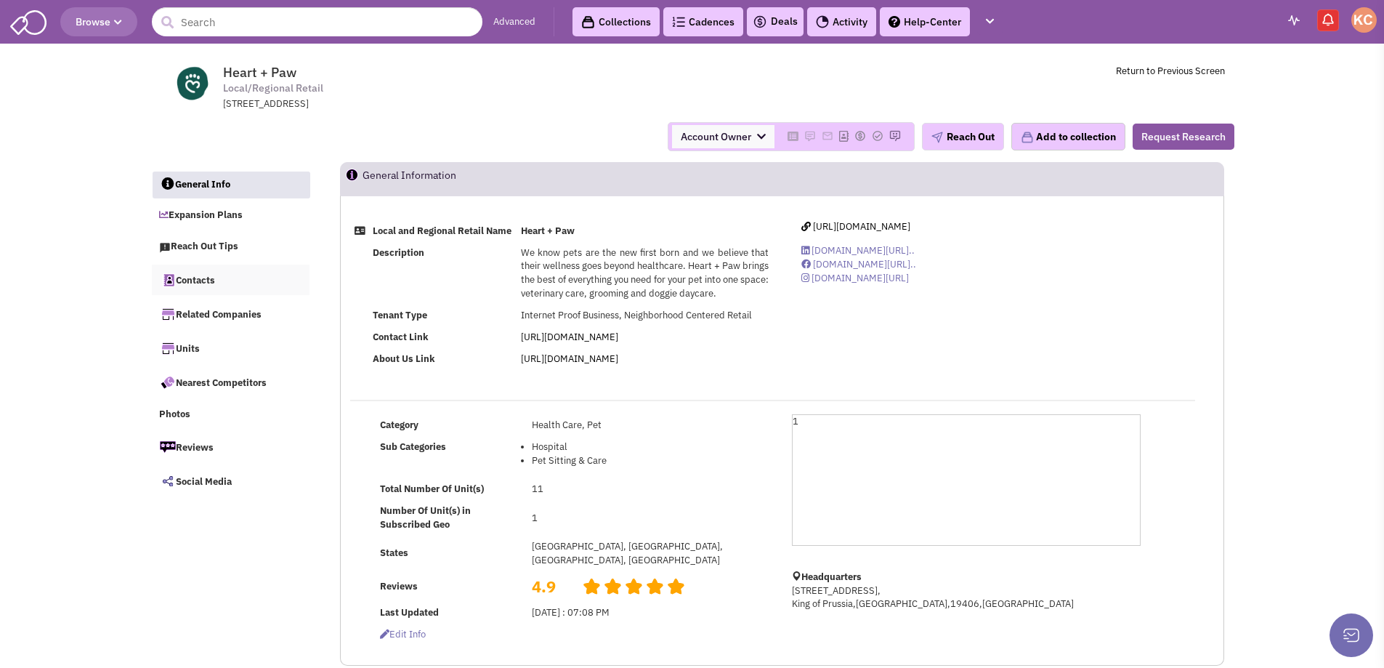
click at [210, 275] on link "Contacts" at bounding box center [231, 279] width 158 height 31
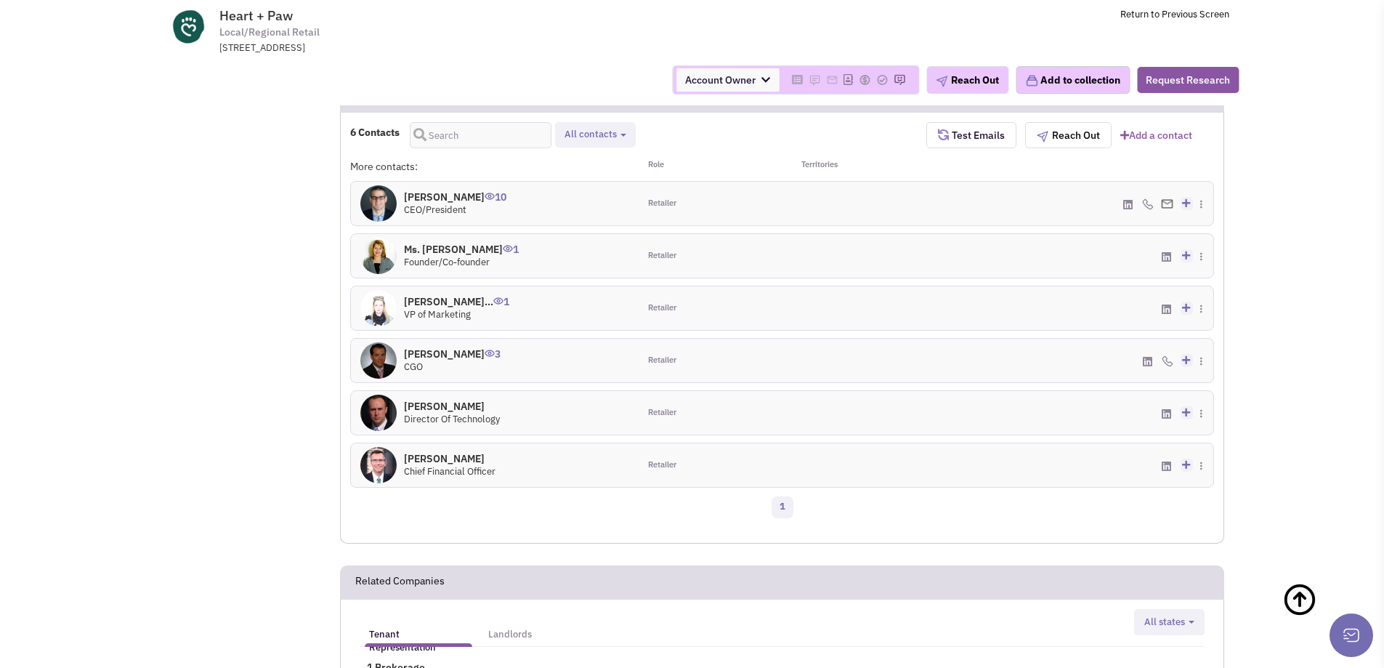
scroll to position [1074, 0]
